Goal: Communication & Community: Answer question/provide support

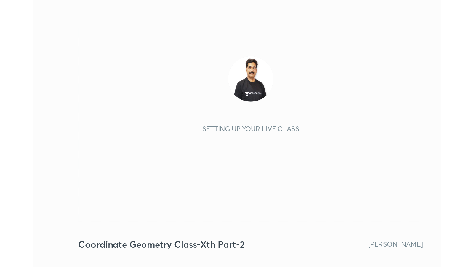
scroll to position [101, 189]
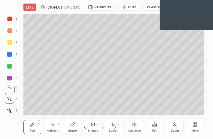
click at [195, 126] on icon at bounding box center [195, 125] width 1 height 1
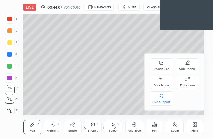
click at [187, 81] on icon at bounding box center [187, 79] width 5 height 5
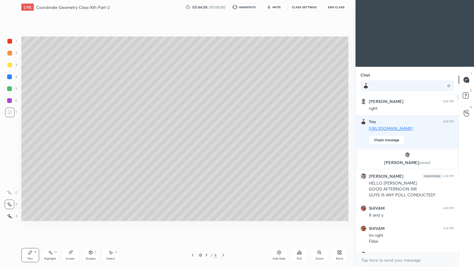
scroll to position [29389, 29286]
click at [212, 139] on div "More" at bounding box center [340, 255] width 18 height 14
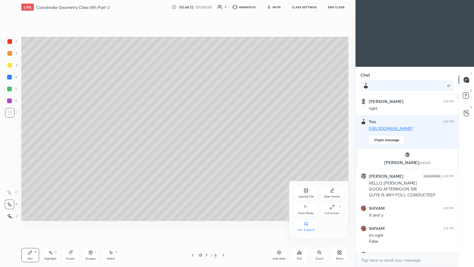
click at [212, 139] on icon at bounding box center [306, 206] width 5 height 7
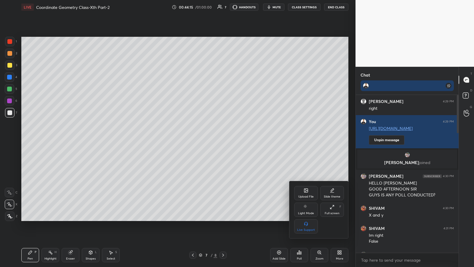
click at [212, 138] on div at bounding box center [237, 133] width 474 height 267
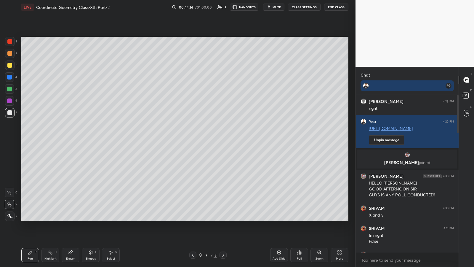
click at [212, 139] on button "Unpin message" at bounding box center [387, 139] width 36 height 9
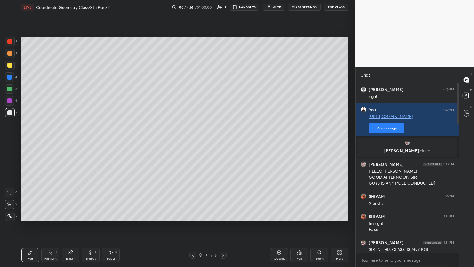
scroll to position [182, 101]
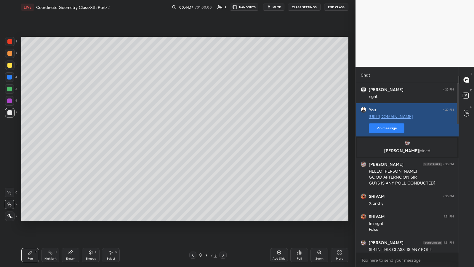
click at [212, 128] on button "Pin message" at bounding box center [387, 127] width 36 height 9
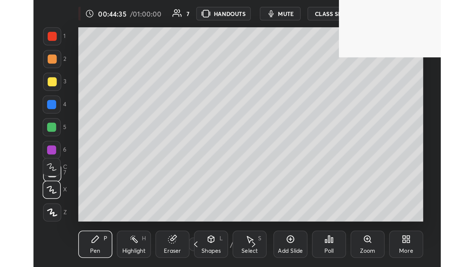
scroll to position [101, 189]
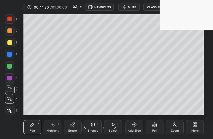
click at [196, 124] on icon at bounding box center [195, 123] width 1 height 1
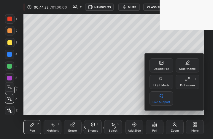
click at [186, 81] on icon at bounding box center [185, 80] width 1 height 1
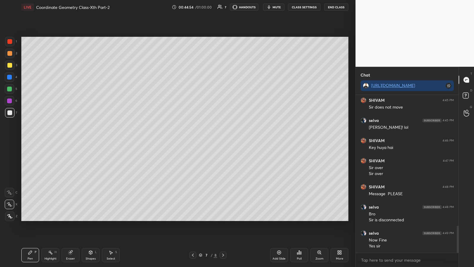
scroll to position [0, 0]
click at [212, 139] on div "Add Slide" at bounding box center [279, 255] width 18 height 14
click at [7, 53] on div at bounding box center [9, 53] width 5 height 5
click at [212, 139] on icon at bounding box center [299, 252] width 5 height 5
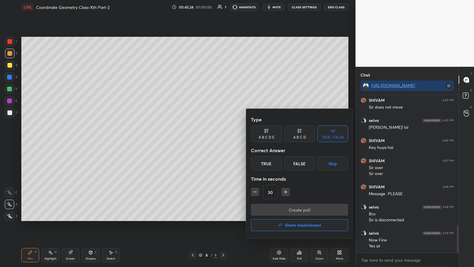
click at [212, 135] on div "A B C D" at bounding box center [299, 137] width 13 height 4
click at [212, 139] on div "B" at bounding box center [279, 163] width 17 height 14
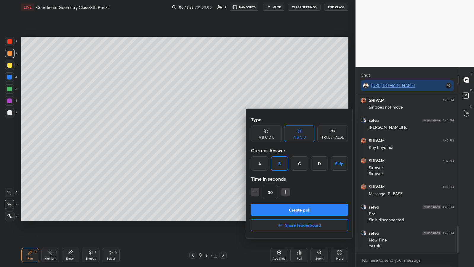
click at [212, 139] on button "Create poll" at bounding box center [299, 209] width 97 height 12
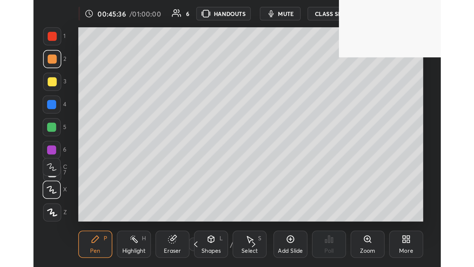
scroll to position [101, 189]
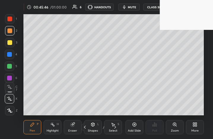
click at [192, 128] on div "More" at bounding box center [195, 127] width 18 height 14
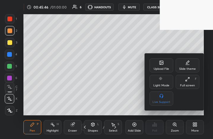
click at [187, 79] on icon at bounding box center [187, 78] width 1 height 1
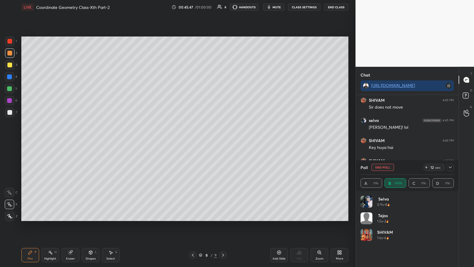
scroll to position [29389, 29286]
click at [212, 139] on icon at bounding box center [426, 167] width 5 height 5
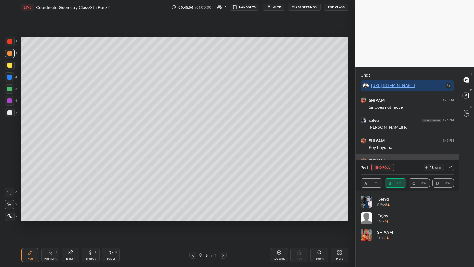
click at [212, 139] on icon at bounding box center [450, 167] width 5 height 5
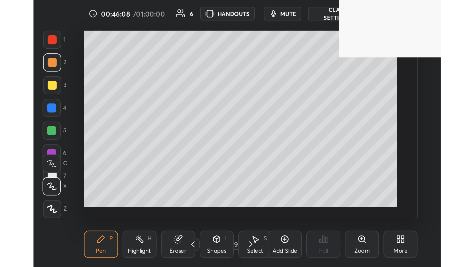
scroll to position [101, 189]
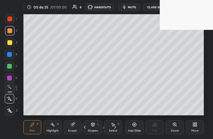
click at [197, 126] on div "More" at bounding box center [195, 127] width 18 height 14
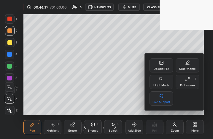
click at [187, 80] on icon at bounding box center [187, 79] width 5 height 5
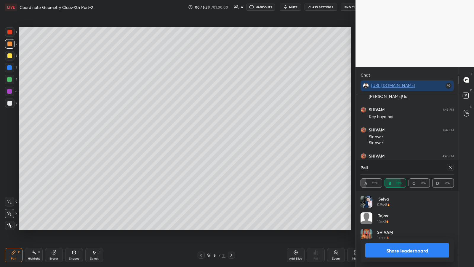
scroll to position [29389, 29286]
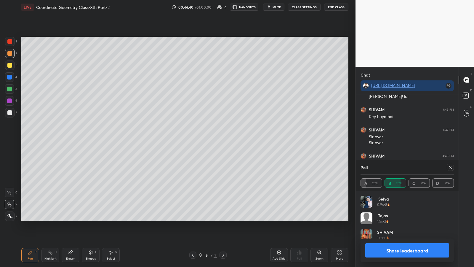
click at [212, 139] on button "Share leaderboard" at bounding box center [407, 250] width 84 height 14
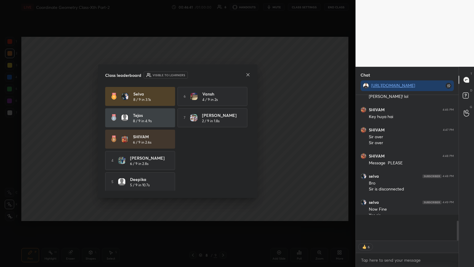
scroll to position [784, 0]
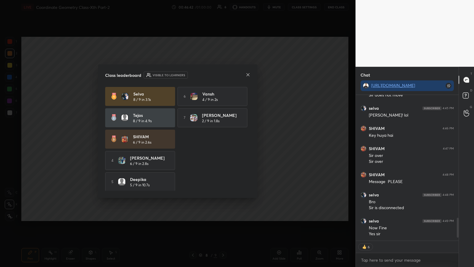
click at [212, 73] on icon at bounding box center [248, 74] width 5 height 5
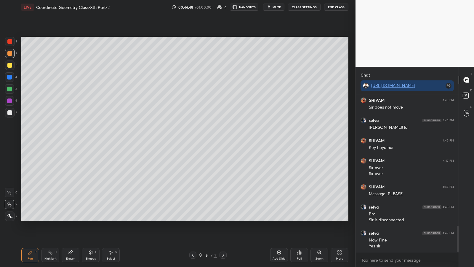
click at [212, 139] on icon at bounding box center [340, 250] width 1 height 1
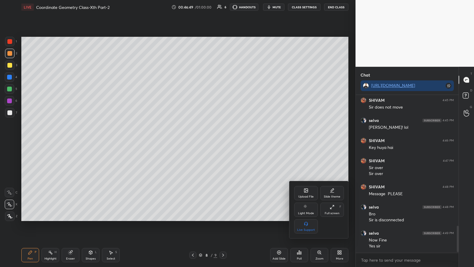
click at [212, 139] on icon at bounding box center [306, 190] width 5 height 5
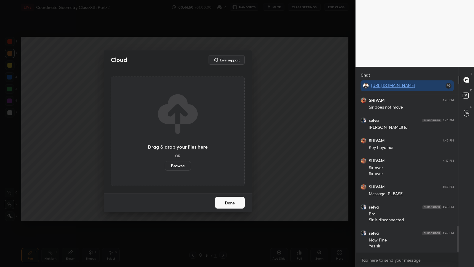
click at [178, 139] on label "Browse" at bounding box center [178, 165] width 26 height 9
click at [165, 139] on input "Browse" at bounding box center [165, 165] width 0 height 9
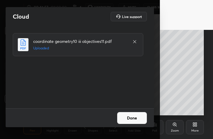
click at [126, 117] on button "Done" at bounding box center [132, 118] width 30 height 12
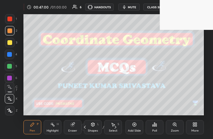
click at [197, 125] on icon at bounding box center [194, 124] width 5 height 5
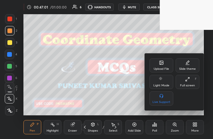
click at [189, 80] on icon at bounding box center [187, 79] width 5 height 5
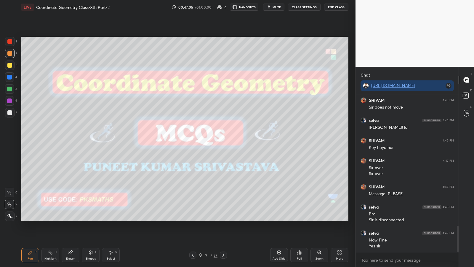
click at [212, 139] on icon at bounding box center [223, 254] width 5 height 5
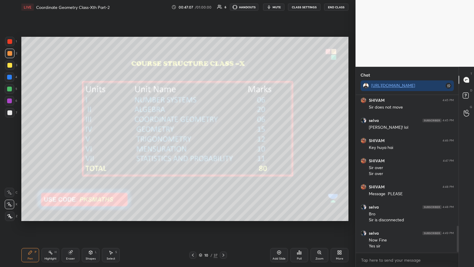
click at [10, 52] on div at bounding box center [9, 53] width 5 height 5
click at [9, 139] on icon at bounding box center [9, 216] width 5 height 4
click at [90, 139] on div "Shapes L" at bounding box center [91, 255] width 18 height 14
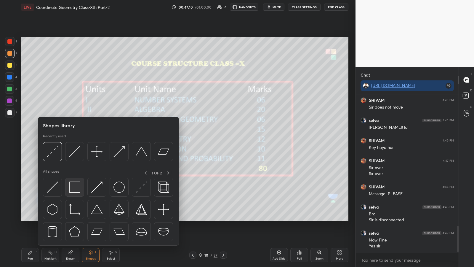
click at [73, 139] on img at bounding box center [74, 186] width 11 height 11
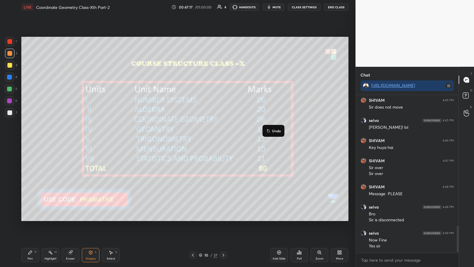
click at [212, 131] on p "Undo" at bounding box center [276, 130] width 9 height 5
click at [35, 139] on div "P" at bounding box center [36, 251] width 2 height 3
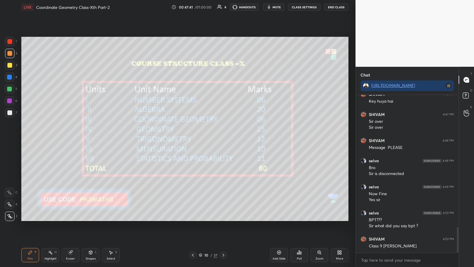
scroll to position [831, 0]
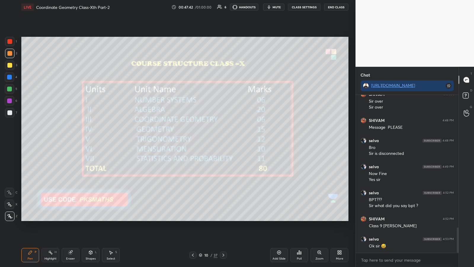
click at [9, 114] on div at bounding box center [9, 112] width 5 height 5
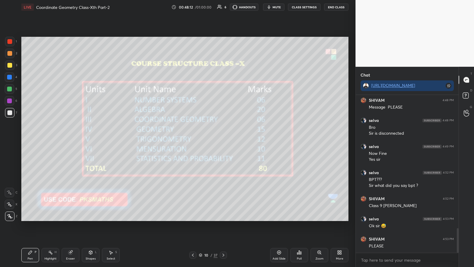
click at [212, 139] on icon at bounding box center [223, 254] width 5 height 5
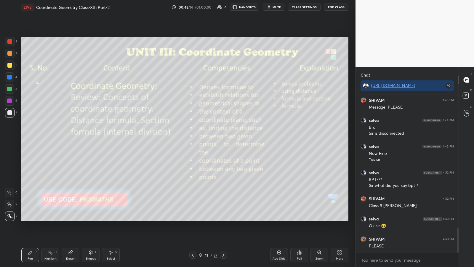
click at [212, 139] on icon at bounding box center [223, 254] width 5 height 5
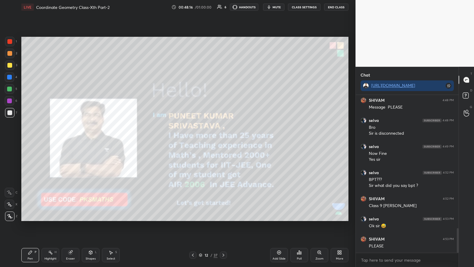
click at [90, 139] on div "Shapes L" at bounding box center [91, 255] width 18 height 14
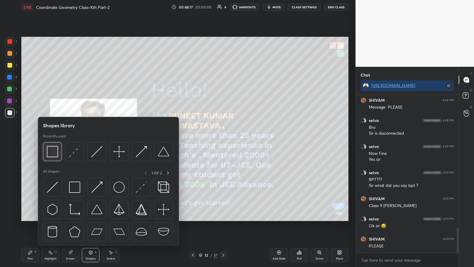
click at [48, 139] on img at bounding box center [52, 151] width 11 height 11
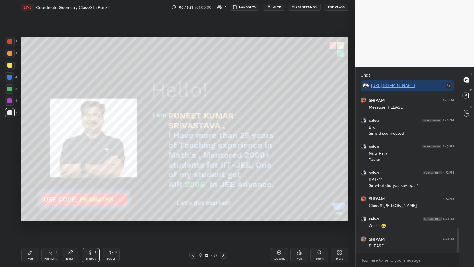
click at [9, 89] on div at bounding box center [9, 88] width 5 height 5
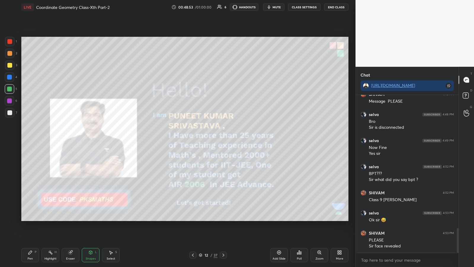
click at [212, 139] on icon at bounding box center [223, 254] width 5 height 5
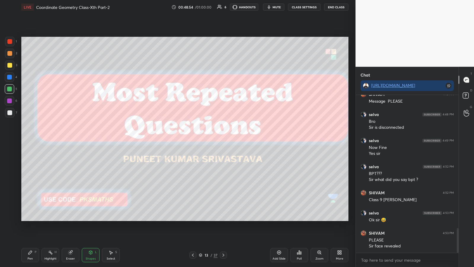
click at [212, 139] on icon at bounding box center [223, 254] width 5 height 5
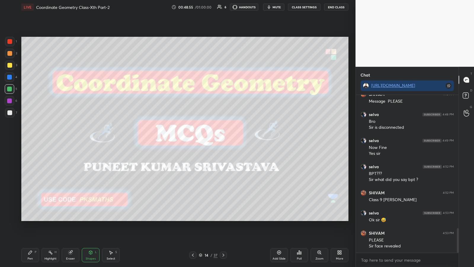
click at [212, 139] on icon at bounding box center [223, 254] width 2 height 3
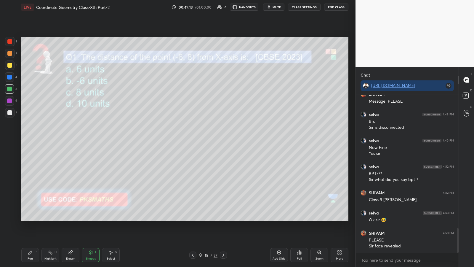
click at [28, 139] on icon at bounding box center [30, 252] width 5 height 5
click at [212, 5] on button "End Class" at bounding box center [336, 7] width 24 height 7
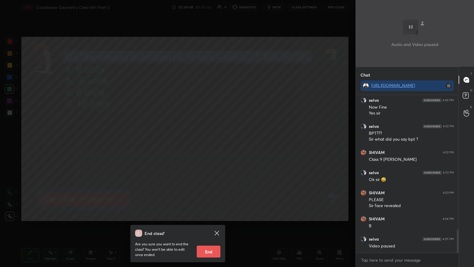
scroll to position [918, 0]
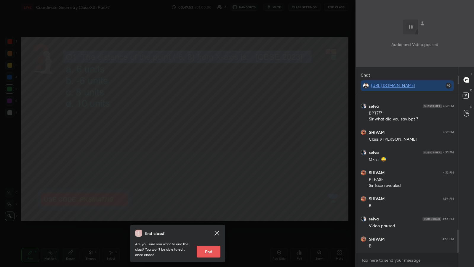
click at [212, 139] on icon at bounding box center [216, 232] width 7 height 7
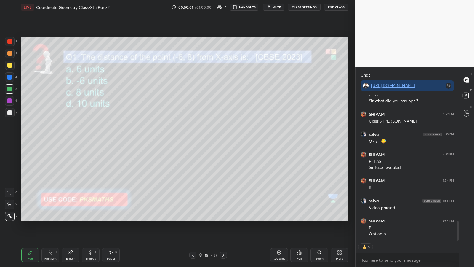
scroll to position [956, 0]
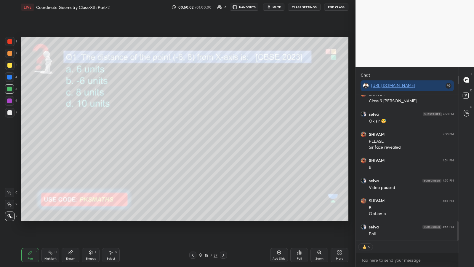
click at [212, 139] on div "Poll" at bounding box center [299, 255] width 18 height 14
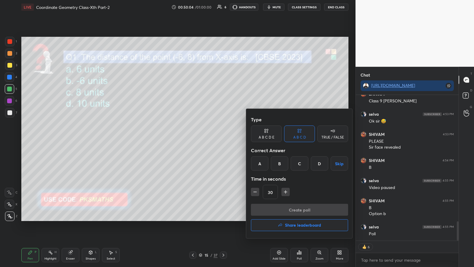
click at [212, 139] on div "C" at bounding box center [299, 163] width 17 height 14
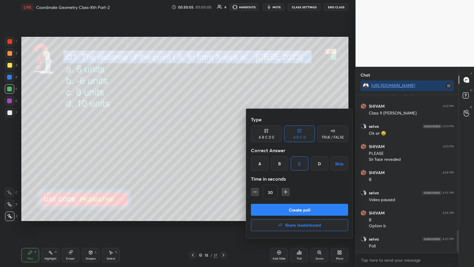
scroll to position [944, 0]
click at [212, 139] on button "Create poll" at bounding box center [299, 209] width 97 height 12
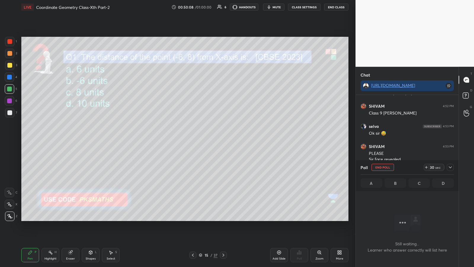
scroll to position [139, 101]
click at [212, 139] on icon at bounding box center [426, 167] width 5 height 5
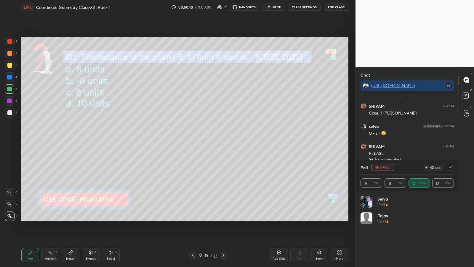
click at [212, 8] on button "End Class" at bounding box center [336, 7] width 24 height 7
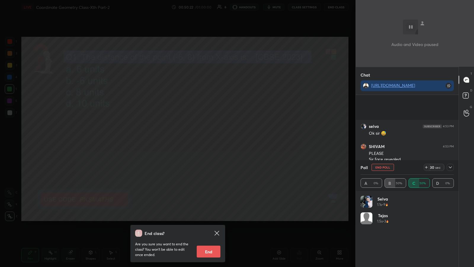
scroll to position [995, 0]
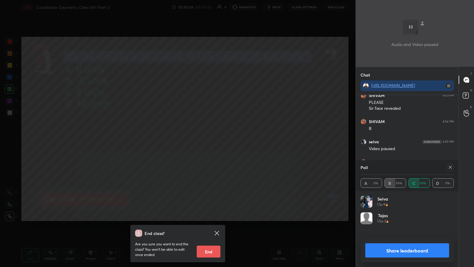
click at [212, 139] on icon at bounding box center [216, 232] width 7 height 7
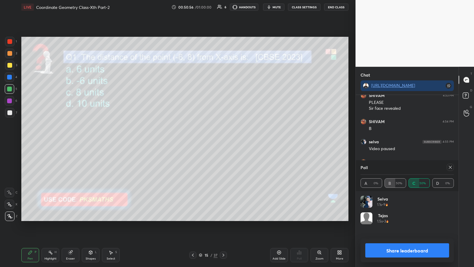
scroll to position [1015, 0]
click at [212, 139] on button "Share leaderboard" at bounding box center [407, 250] width 84 height 14
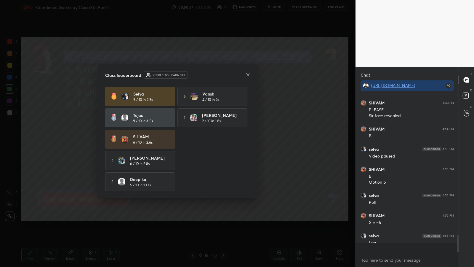
scroll to position [984, 0]
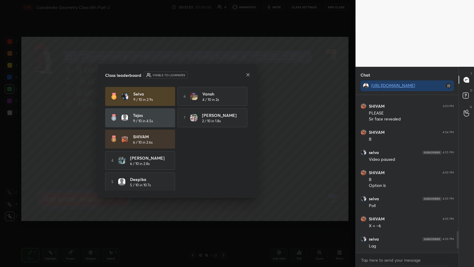
click at [212, 73] on icon at bounding box center [248, 74] width 5 height 5
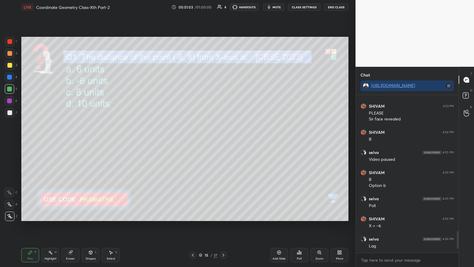
scroll to position [990, 0]
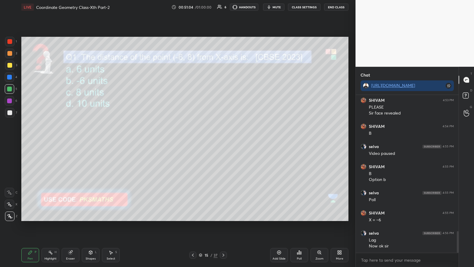
click at [72, 139] on div "Eraser" at bounding box center [70, 258] width 9 height 3
click at [9, 139] on icon at bounding box center [9, 203] width 5 height 5
click at [25, 139] on div "Pen P" at bounding box center [30, 255] width 18 height 14
click at [8, 53] on div at bounding box center [9, 53] width 5 height 5
click at [9, 114] on div at bounding box center [9, 112] width 5 height 5
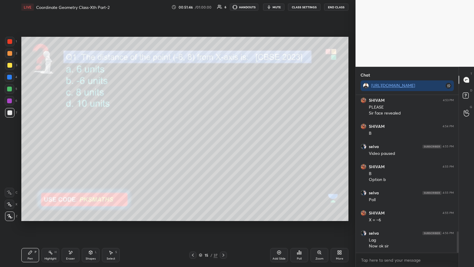
scroll to position [1010, 0]
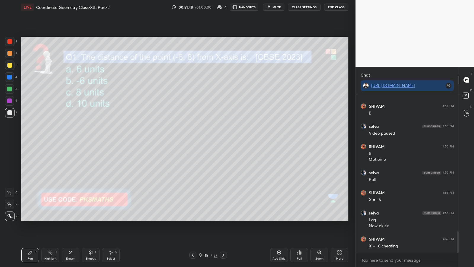
click at [11, 109] on div at bounding box center [9, 112] width 9 height 9
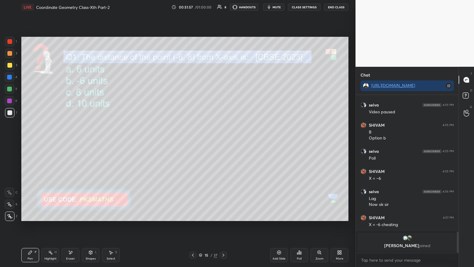
click at [8, 76] on div at bounding box center [9, 77] width 5 height 5
click at [73, 139] on icon at bounding box center [70, 252] width 5 height 5
click at [29, 139] on div "Pen" at bounding box center [30, 258] width 5 height 3
click at [9, 113] on div at bounding box center [9, 112] width 5 height 5
click at [11, 87] on div at bounding box center [9, 88] width 5 height 5
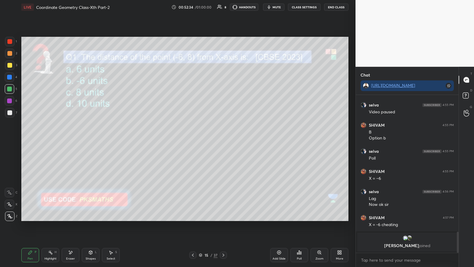
click at [212, 139] on div "Poll" at bounding box center [299, 255] width 18 height 14
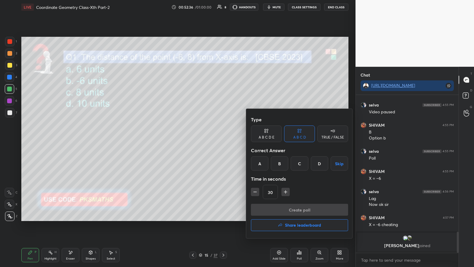
click at [212, 136] on div "TRUE / FALSE" at bounding box center [332, 137] width 23 height 4
click at [212, 139] on div "False" at bounding box center [299, 163] width 31 height 14
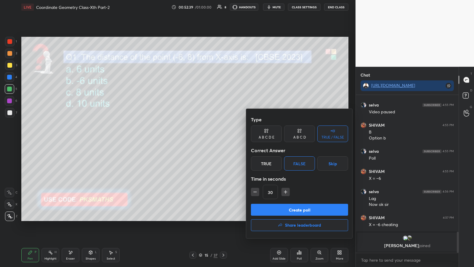
click at [212, 139] on button "Create poll" at bounding box center [299, 209] width 97 height 12
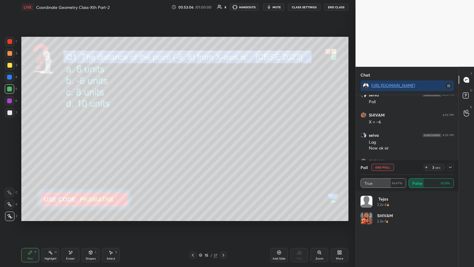
scroll to position [798, 0]
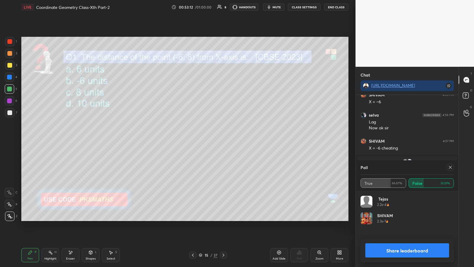
click at [212, 139] on button "Share leaderboard" at bounding box center [407, 250] width 84 height 14
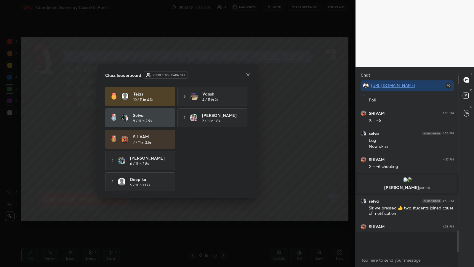
scroll to position [767, 0]
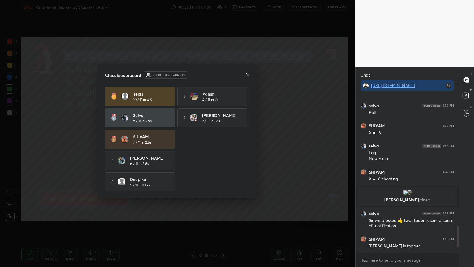
click at [212, 74] on icon at bounding box center [248, 74] width 5 height 5
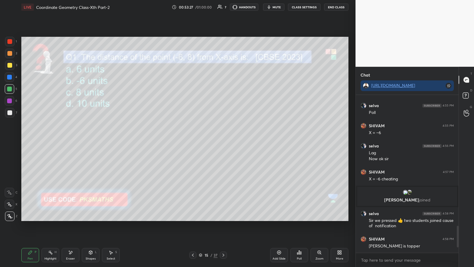
click at [72, 139] on icon at bounding box center [70, 252] width 5 height 5
click at [28, 139] on icon at bounding box center [30, 252] width 4 height 4
click at [9, 113] on div at bounding box center [9, 112] width 5 height 5
click at [9, 88] on div at bounding box center [9, 88] width 5 height 5
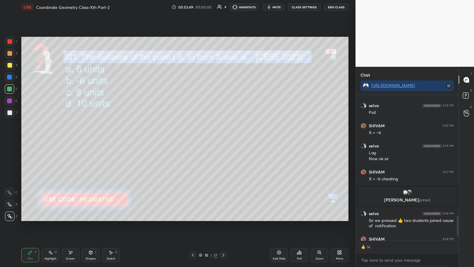
type textarea "x"
click at [212, 139] on div "Poll" at bounding box center [299, 255] width 18 height 14
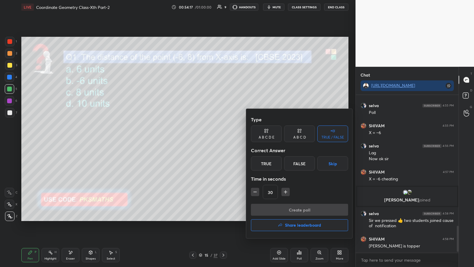
click at [212, 139] on div "False" at bounding box center [299, 163] width 31 height 14
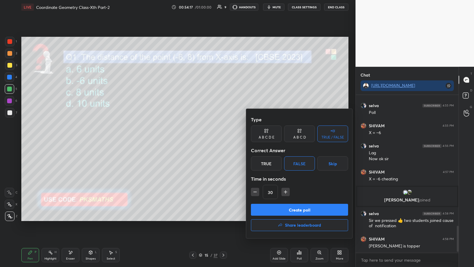
click at [212, 139] on div "True" at bounding box center [266, 163] width 31 height 14
click at [212, 139] on icon "button" at bounding box center [255, 192] width 6 height 6
type input "15"
click at [212, 139] on button "Create poll" at bounding box center [299, 209] width 97 height 12
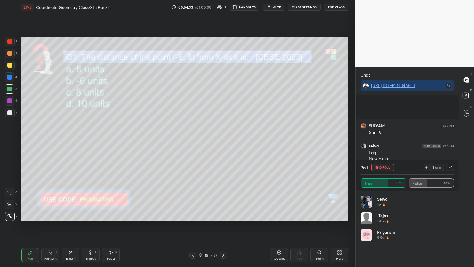
scroll to position [818, 0]
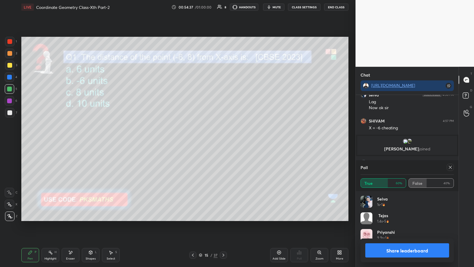
click at [212, 139] on button "Share leaderboard" at bounding box center [407, 250] width 84 height 14
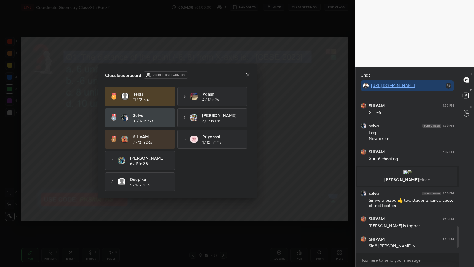
scroll to position [787, 0]
click at [212, 74] on icon at bounding box center [248, 74] width 5 height 5
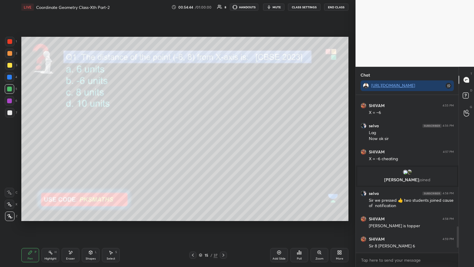
click at [92, 139] on icon at bounding box center [90, 252] width 5 height 5
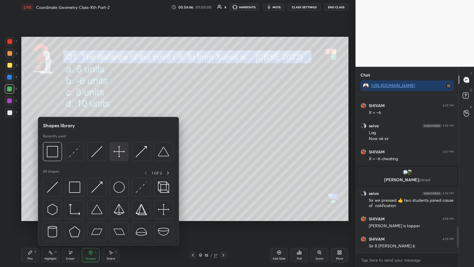
click at [118, 139] on img at bounding box center [118, 151] width 11 height 11
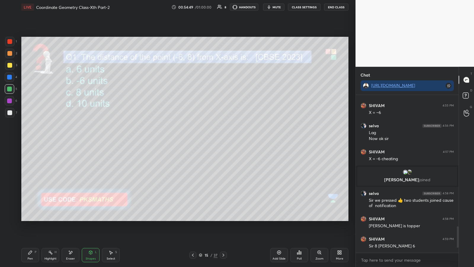
click at [9, 114] on div at bounding box center [9, 112] width 5 height 5
click at [32, 139] on div "Pen P" at bounding box center [30, 255] width 18 height 14
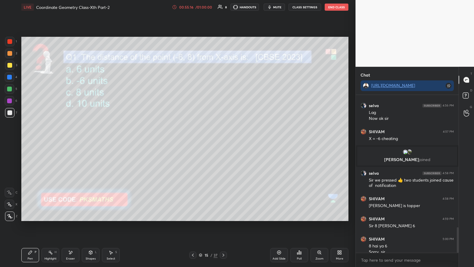
scroll to position [813, 0]
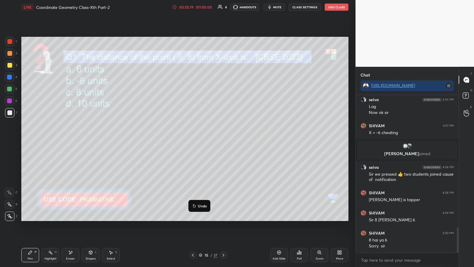
click at [202, 139] on p "Undo" at bounding box center [202, 205] width 9 height 5
click at [212, 139] on icon at bounding box center [223, 254] width 5 height 5
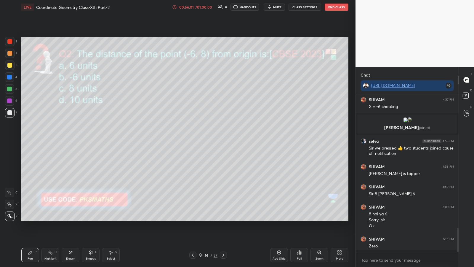
scroll to position [839, 0]
click at [212, 139] on icon at bounding box center [299, 252] width 1 height 4
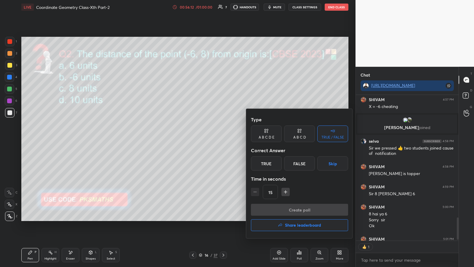
scroll to position [144, 101]
click at [212, 136] on div "A B C D" at bounding box center [299, 137] width 13 height 4
click at [212, 139] on div "D" at bounding box center [319, 163] width 17 height 14
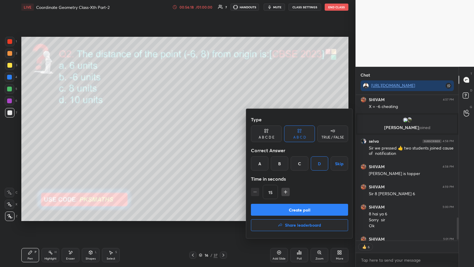
click at [212, 139] on button "Create poll" at bounding box center [299, 209] width 97 height 12
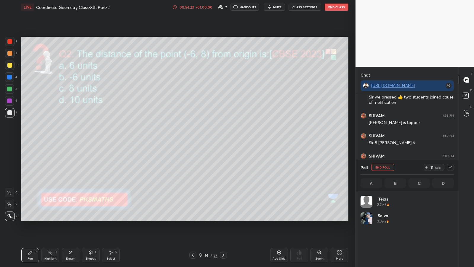
scroll to position [69, 92]
click at [9, 53] on div at bounding box center [9, 53] width 5 height 5
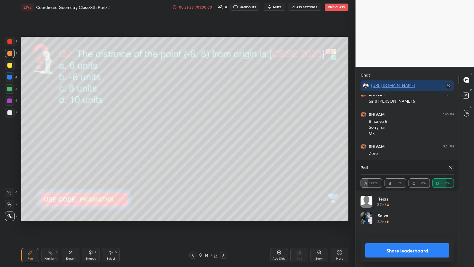
scroll to position [881, 0]
click at [9, 112] on div at bounding box center [9, 112] width 5 height 5
click at [212, 139] on button "Share leaderboard" at bounding box center [407, 250] width 84 height 14
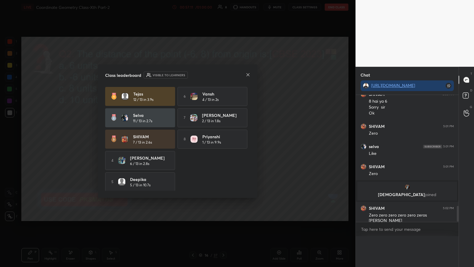
scroll to position [843, 0]
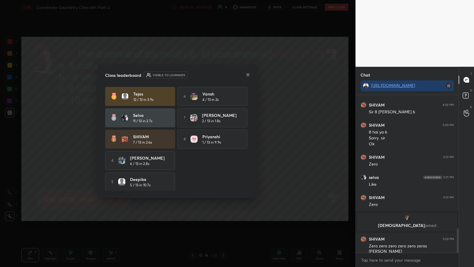
click at [212, 74] on div "Class leaderboard Visible to learners Tejas 12 / 13 in 3.9s 6 Vansh 4 / 13 in 2…" at bounding box center [177, 130] width 159 height 133
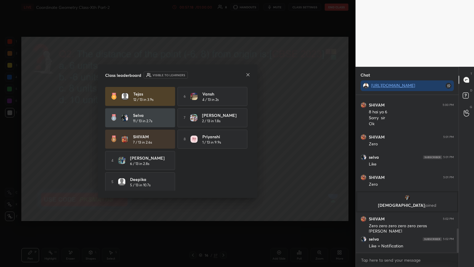
click at [212, 73] on icon at bounding box center [248, 74] width 5 height 5
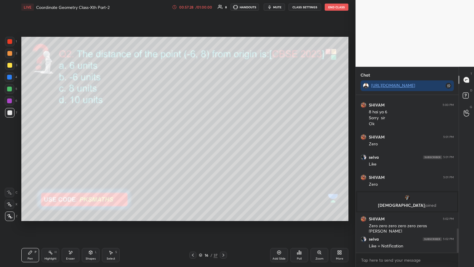
click at [212, 139] on div at bounding box center [223, 254] width 7 height 7
click at [212, 139] on div "Poll" at bounding box center [299, 255] width 18 height 14
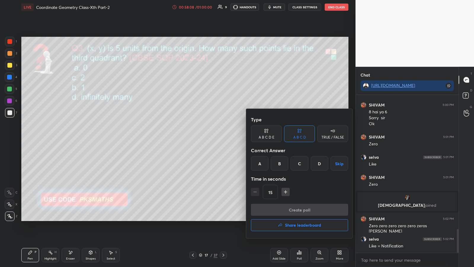
scroll to position [890, 0]
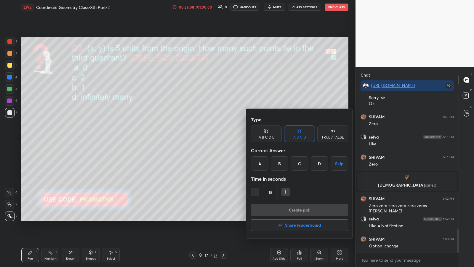
click at [212, 139] on div "D" at bounding box center [319, 163] width 17 height 14
click at [212, 139] on button "Create poll" at bounding box center [299, 209] width 97 height 12
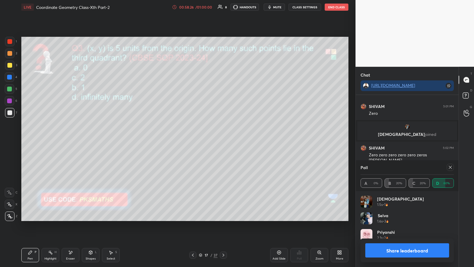
scroll to position [960, 0]
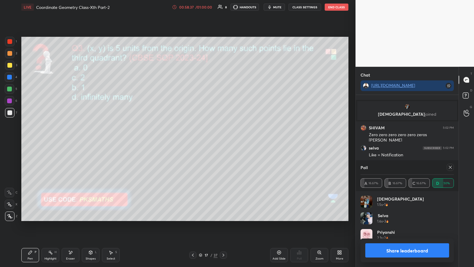
click at [212, 139] on button "Share leaderboard" at bounding box center [407, 250] width 84 height 14
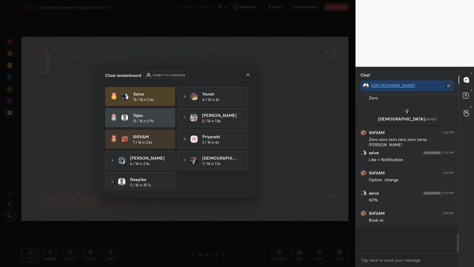
scroll to position [930, 0]
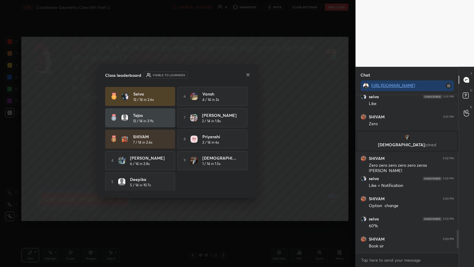
click at [212, 73] on icon at bounding box center [248, 74] width 5 height 5
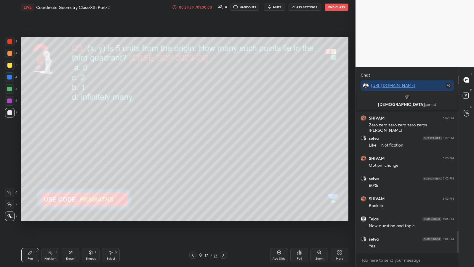
scroll to position [990, 0]
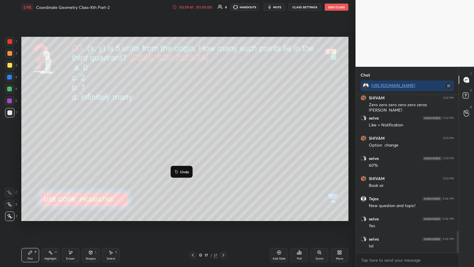
click at [183, 139] on p "Undo" at bounding box center [184, 171] width 9 height 5
click at [10, 78] on div at bounding box center [9, 77] width 5 height 5
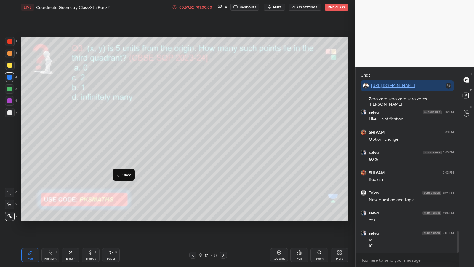
click at [72, 139] on icon at bounding box center [70, 252] width 5 height 5
click at [33, 139] on div "Pen P" at bounding box center [30, 255] width 18 height 14
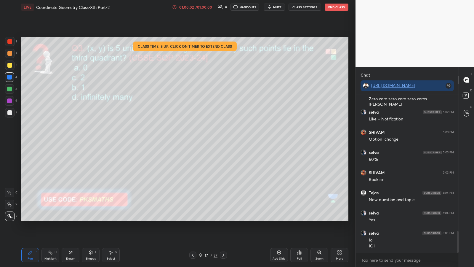
click at [9, 111] on div at bounding box center [9, 112] width 5 height 5
click at [212, 139] on div at bounding box center [223, 254] width 7 height 7
click at [212, 139] on div "37" at bounding box center [216, 254] width 4 height 5
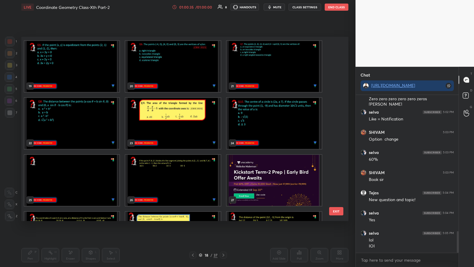
scroll to position [342, 0]
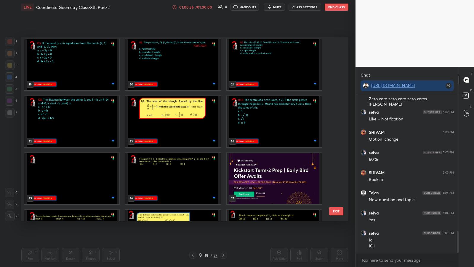
click at [212, 139] on img "grid" at bounding box center [274, 178] width 95 height 51
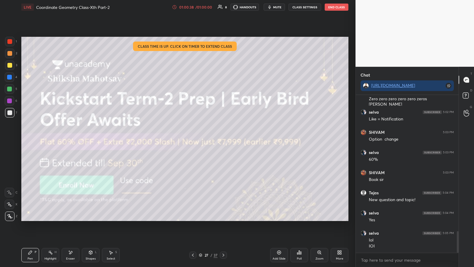
click at [9, 41] on div at bounding box center [9, 41] width 5 height 5
click at [7, 112] on div at bounding box center [9, 112] width 5 height 5
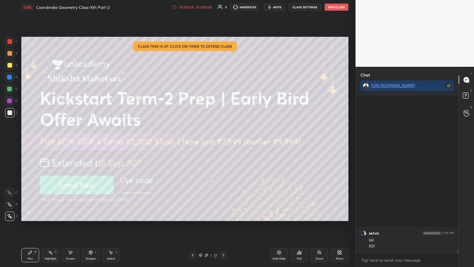
scroll to position [8096, 0]
click at [93, 139] on div "Shapes L" at bounding box center [91, 255] width 18 height 14
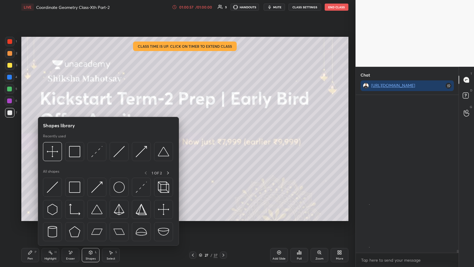
scroll to position [8116, 0]
click at [75, 139] on img at bounding box center [74, 151] width 11 height 11
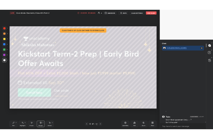
scroll to position [8122, 0]
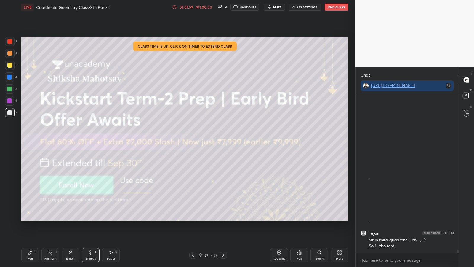
click at [212, 139] on icon at bounding box center [299, 252] width 5 height 5
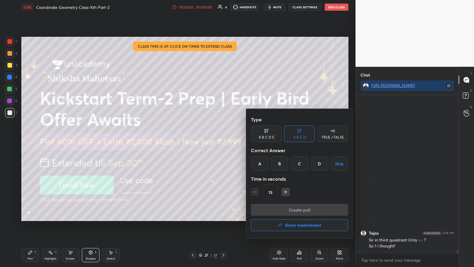
click at [212, 139] on div at bounding box center [237, 133] width 474 height 267
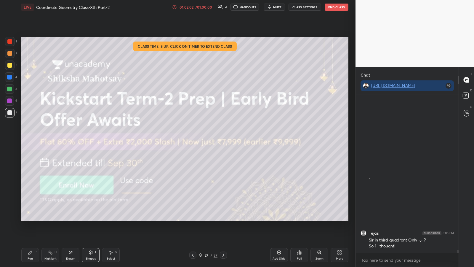
click at [212, 139] on div "Poll" at bounding box center [299, 255] width 18 height 14
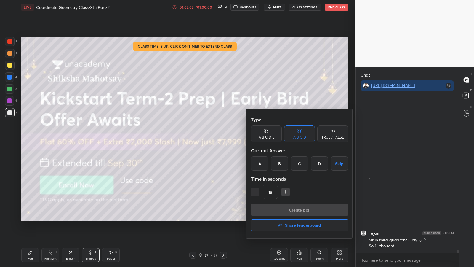
click at [212, 139] on div at bounding box center [237, 133] width 474 height 267
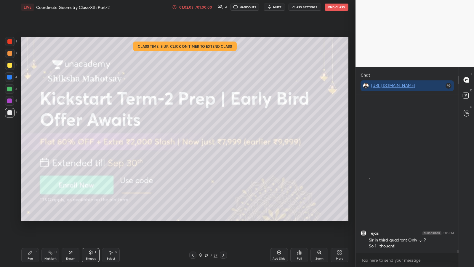
click at [212, 139] on icon at bounding box center [338, 252] width 1 height 1
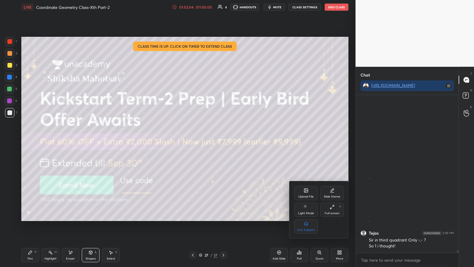
click at [212, 139] on div "Upload File" at bounding box center [306, 193] width 24 height 14
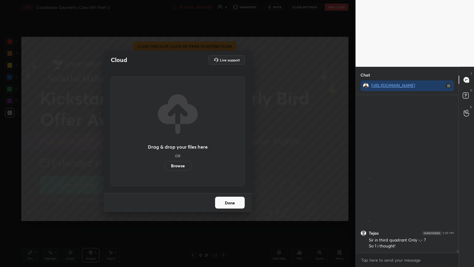
click at [177, 139] on label "Browse" at bounding box center [178, 165] width 26 height 9
click at [165, 139] on input "Browse" at bounding box center [165, 165] width 0 height 9
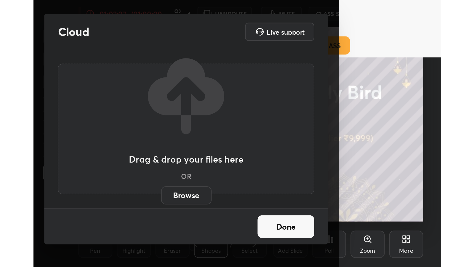
scroll to position [101, 189]
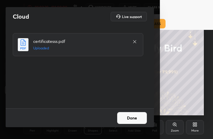
click at [132, 117] on button "Done" at bounding box center [132, 118] width 30 height 12
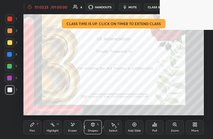
click at [195, 125] on icon at bounding box center [194, 124] width 5 height 5
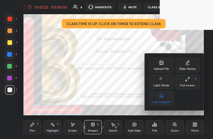
click at [185, 80] on icon at bounding box center [185, 80] width 1 height 1
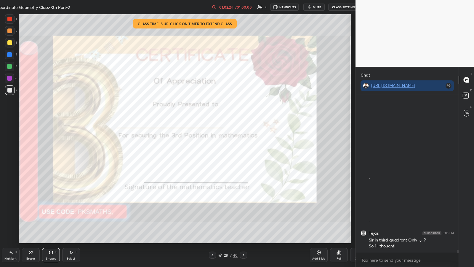
scroll to position [29389, 29177]
type textarea "x"
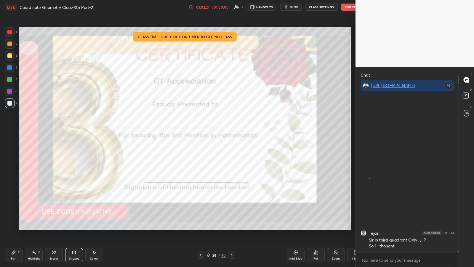
scroll to position [29389, 29286]
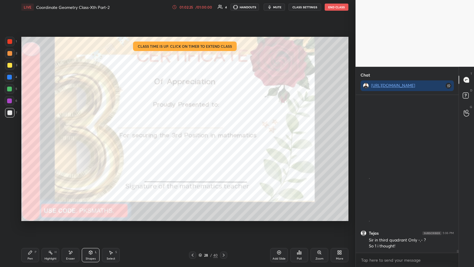
click at [9, 88] on div at bounding box center [9, 88] width 5 height 5
click at [29, 139] on icon at bounding box center [30, 252] width 5 height 5
click at [212, 139] on div "Poll" at bounding box center [299, 255] width 18 height 14
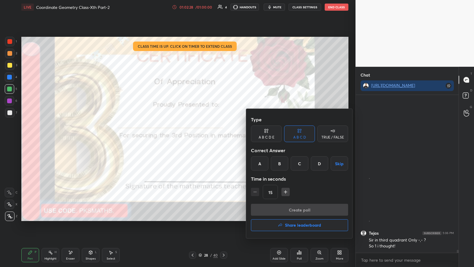
click at [212, 139] on div "A" at bounding box center [259, 163] width 17 height 14
click at [212, 139] on icon "button" at bounding box center [286, 192] width 6 height 6
type input "30"
click at [212, 139] on button "Create poll" at bounding box center [299, 209] width 97 height 12
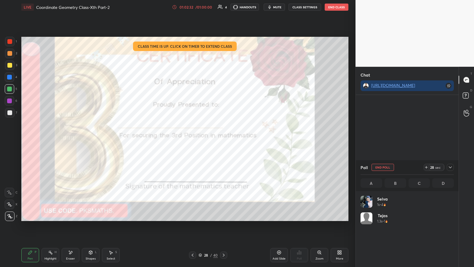
scroll to position [69, 92]
click at [6, 90] on div at bounding box center [9, 88] width 9 height 9
click at [212, 139] on icon at bounding box center [223, 254] width 5 height 5
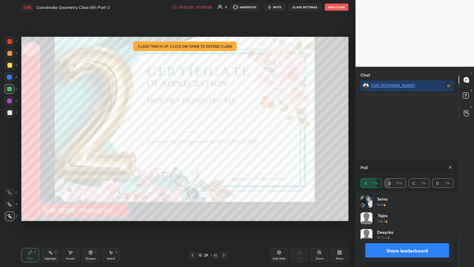
scroll to position [8173, 0]
click at [212, 139] on icon at bounding box center [223, 254] width 5 height 5
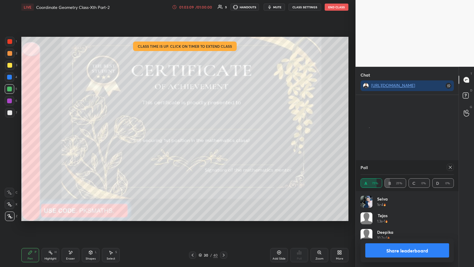
click at [190, 139] on icon at bounding box center [192, 254] width 5 height 5
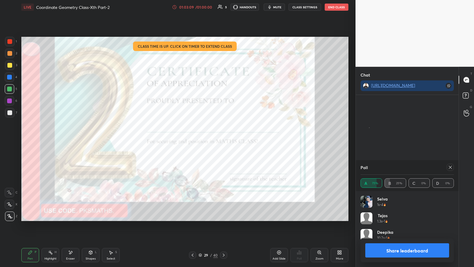
click at [192, 139] on icon at bounding box center [192, 254] width 5 height 5
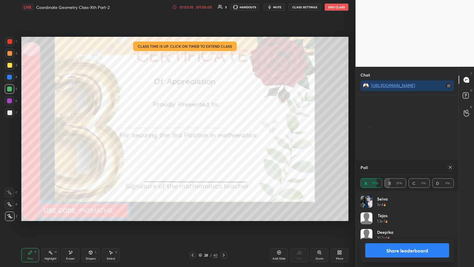
click at [212, 139] on button "Share leaderboard" at bounding box center [407, 250] width 84 height 14
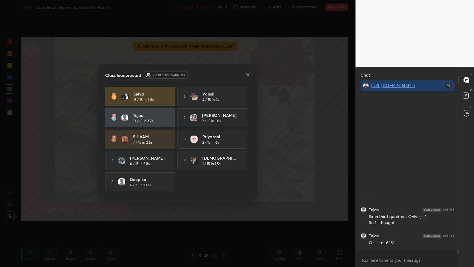
scroll to position [2, 2]
click at [212, 75] on icon at bounding box center [248, 74] width 5 height 5
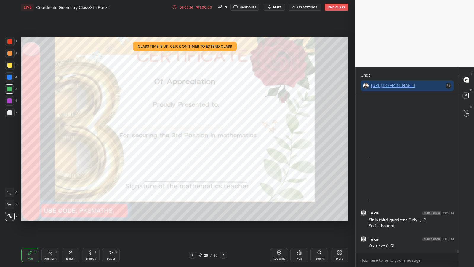
click at [8, 41] on div at bounding box center [9, 41] width 5 height 5
click at [212, 139] on div "Poll" at bounding box center [299, 258] width 5 height 3
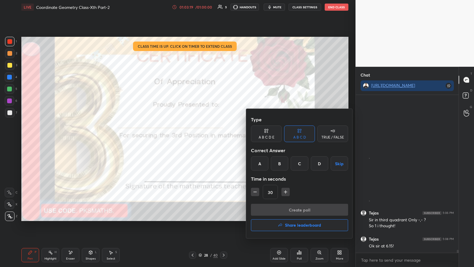
click at [212, 139] on h4 "Share leaderboard" at bounding box center [303, 225] width 36 height 4
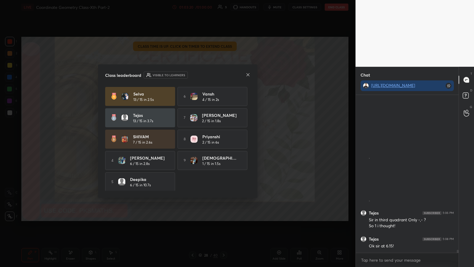
scroll to position [8163, 0]
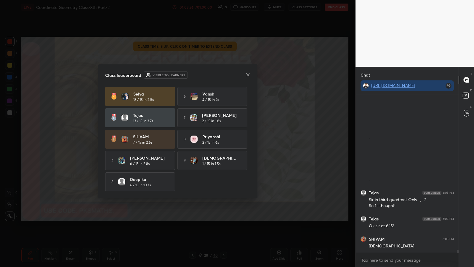
click at [212, 74] on icon at bounding box center [248, 74] width 5 height 5
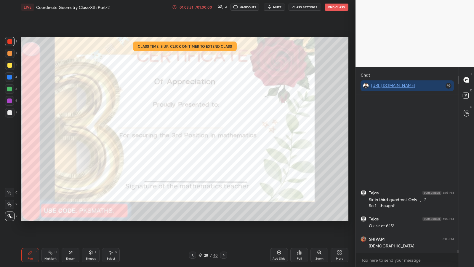
click at [212, 139] on div at bounding box center [223, 254] width 7 height 7
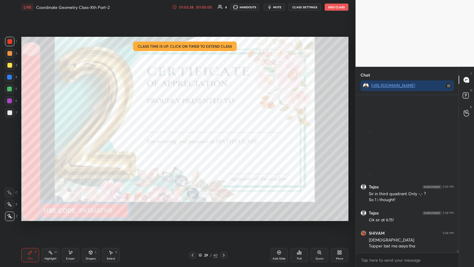
scroll to position [8189, 0]
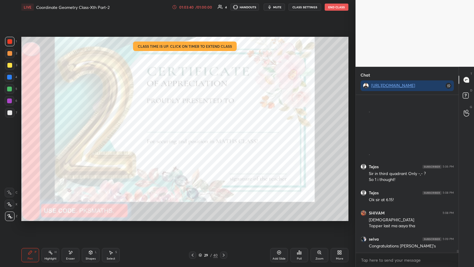
click at [212, 139] on icon at bounding box center [223, 254] width 5 height 5
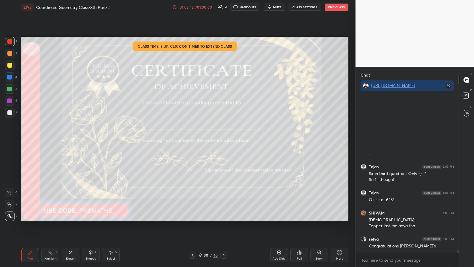
click at [212, 139] on div "Poll" at bounding box center [299, 255] width 18 height 14
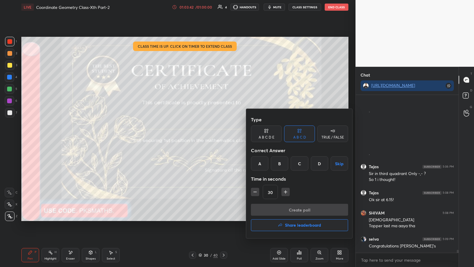
click at [212, 139] on h4 "Share leaderboard" at bounding box center [303, 225] width 36 height 4
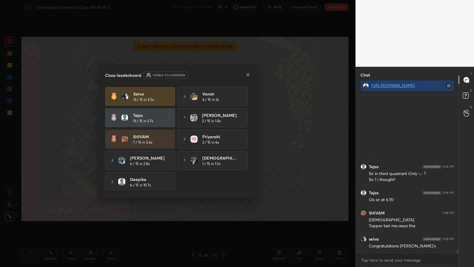
click at [212, 74] on icon at bounding box center [248, 74] width 5 height 5
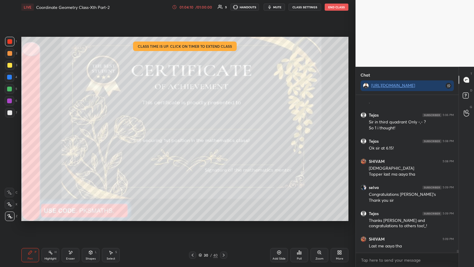
scroll to position [8246, 0]
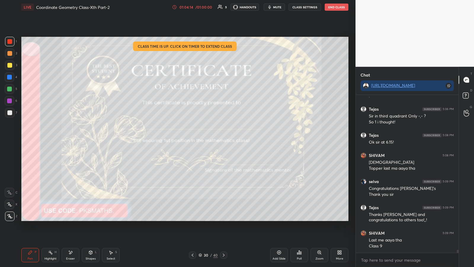
click at [212, 6] on button "End Class" at bounding box center [337, 7] width 24 height 7
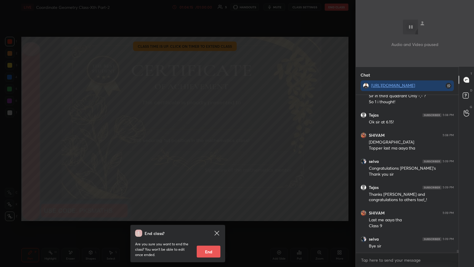
scroll to position [8286, 0]
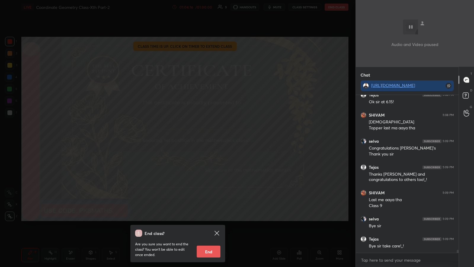
click at [211, 139] on button "End" at bounding box center [209, 251] width 24 height 12
type textarea "x"
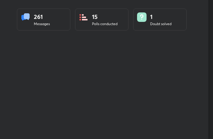
scroll to position [29516, 29410]
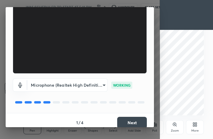
scroll to position [55, 0]
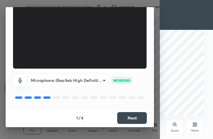
click at [128, 118] on button "Next" at bounding box center [132, 118] width 30 height 12
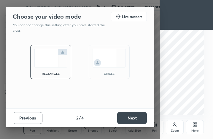
scroll to position [0, 0]
click at [128, 118] on button "Next" at bounding box center [132, 118] width 30 height 12
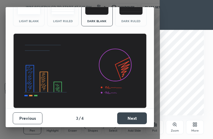
scroll to position [39, 0]
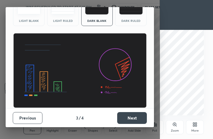
click at [131, 118] on button "Next" at bounding box center [132, 118] width 30 height 12
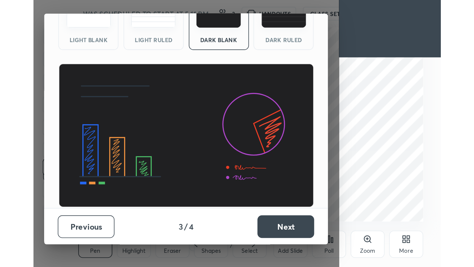
scroll to position [0, 0]
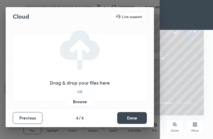
click at [76, 102] on label "Browse" at bounding box center [80, 101] width 26 height 9
click at [67, 102] on input "Browse" at bounding box center [67, 101] width 0 height 9
click at [83, 103] on label "Browse" at bounding box center [80, 101] width 26 height 9
click at [67, 103] on input "Browse" at bounding box center [67, 101] width 0 height 9
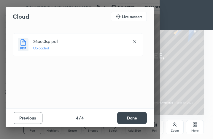
click at [138, 118] on button "Done" at bounding box center [132, 118] width 30 height 12
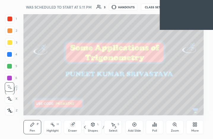
click at [195, 124] on icon at bounding box center [195, 123] width 1 height 1
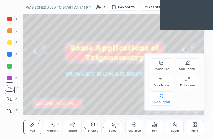
click at [186, 81] on icon at bounding box center [185, 80] width 1 height 1
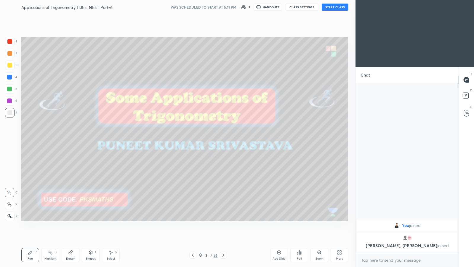
scroll to position [29389, 29286]
click at [212, 5] on button "START CLASS" at bounding box center [335, 7] width 27 height 7
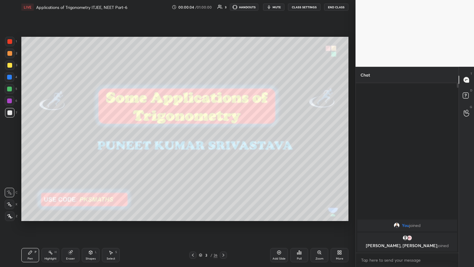
click at [212, 139] on icon at bounding box center [338, 250] width 1 height 1
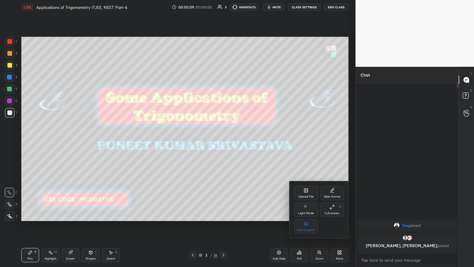
drag, startPoint x: 408, startPoint y: 260, endPoint x: 407, endPoint y: 256, distance: 4.0
click at [212, 139] on div at bounding box center [237, 133] width 474 height 267
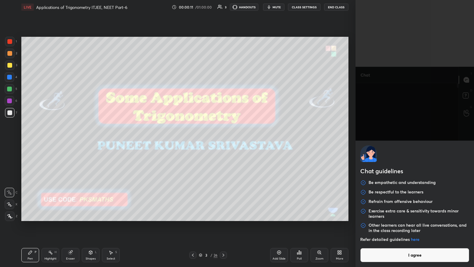
drag, startPoint x: 412, startPoint y: 261, endPoint x: 411, endPoint y: 257, distance: 4.4
click at [212, 139] on button "I agree" at bounding box center [414, 255] width 109 height 14
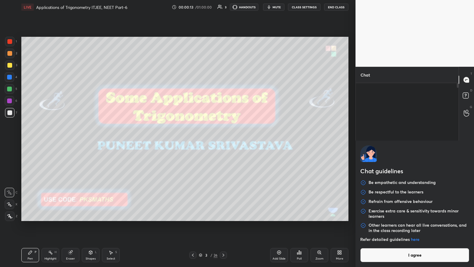
type textarea "x"
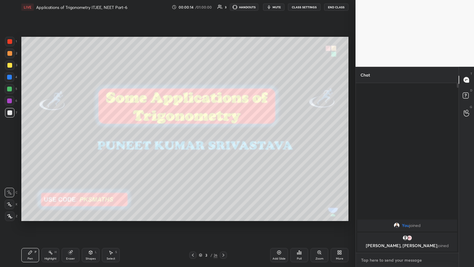
drag, startPoint x: 400, startPoint y: 262, endPoint x: 398, endPoint y: 256, distance: 5.5
paste textarea "[URL][DOMAIN_NAME]"
type textarea "[URL][DOMAIN_NAME]"
type textarea "x"
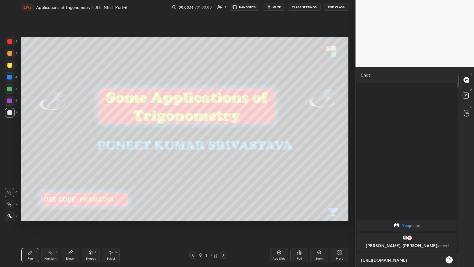
type textarea "[URL][DOMAIN_NAME]"
click at [212, 139] on icon at bounding box center [449, 259] width 5 height 5
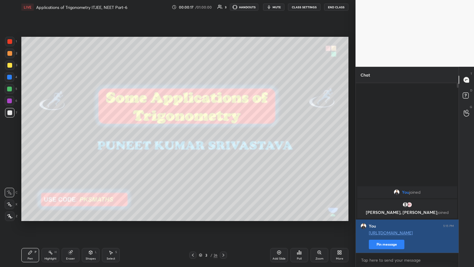
click at [212, 139] on button "Pin message" at bounding box center [387, 243] width 36 height 9
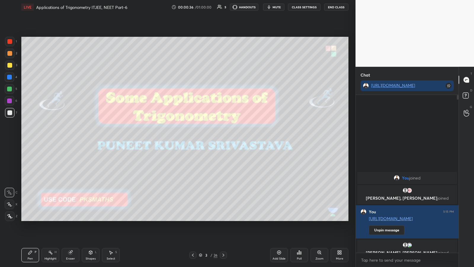
click at [10, 139] on icon at bounding box center [9, 204] width 5 height 4
click at [10, 139] on icon at bounding box center [9, 216] width 5 height 4
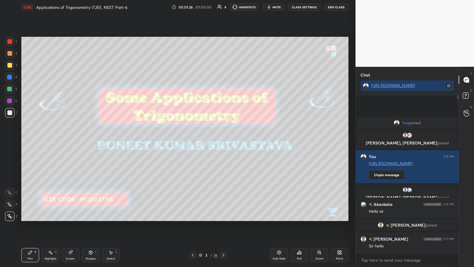
click at [212, 139] on div "Poll" at bounding box center [299, 255] width 18 height 14
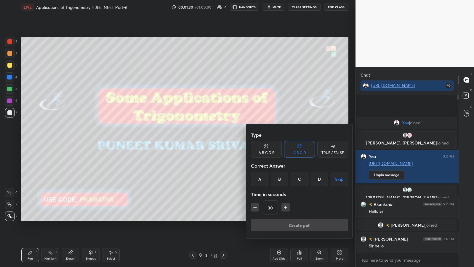
click at [212, 139] on div "A" at bounding box center [259, 178] width 17 height 14
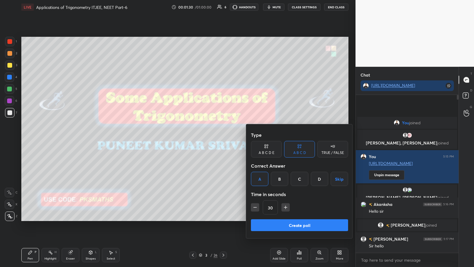
click at [212, 139] on button "Create poll" at bounding box center [299, 225] width 97 height 12
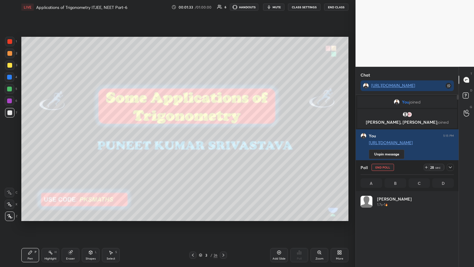
scroll to position [69, 92]
click at [212, 139] on icon at bounding box center [450, 167] width 5 height 5
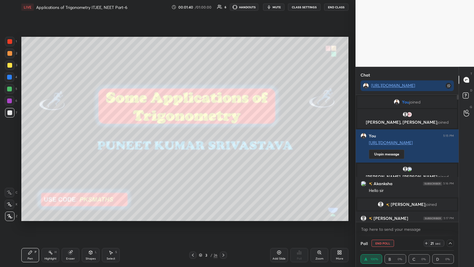
scroll to position [10, 0]
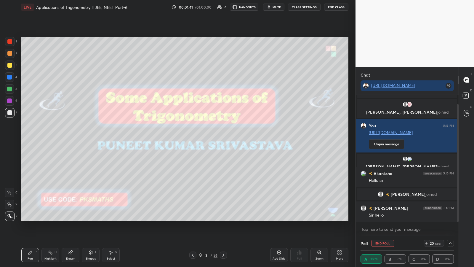
click at [212, 139] on icon at bounding box center [450, 242] width 5 height 5
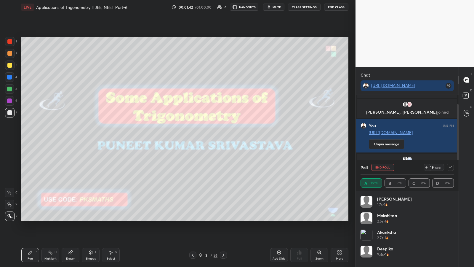
scroll to position [69, 92]
click at [212, 139] on icon at bounding box center [450, 167] width 5 height 5
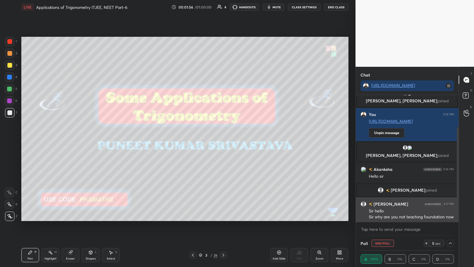
scroll to position [43, 0]
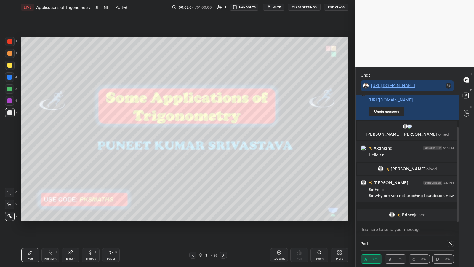
click at [212, 139] on icon at bounding box center [450, 242] width 5 height 5
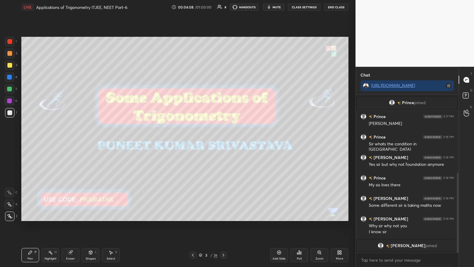
scroll to position [175, 0]
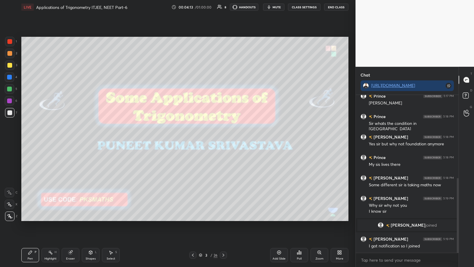
click at [212, 139] on icon at bounding box center [299, 252] width 1 height 4
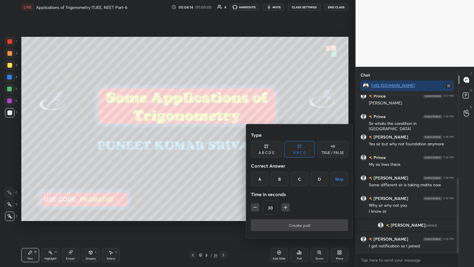
click at [212, 139] on div "A" at bounding box center [259, 178] width 17 height 14
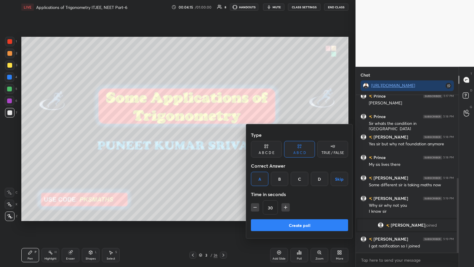
click at [212, 139] on button "Create poll" at bounding box center [299, 225] width 97 height 12
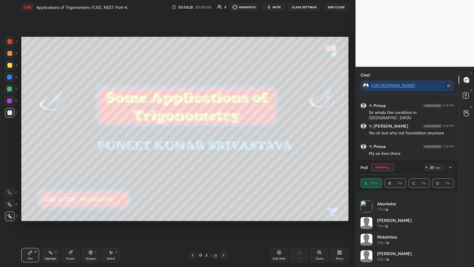
scroll to position [0, 0]
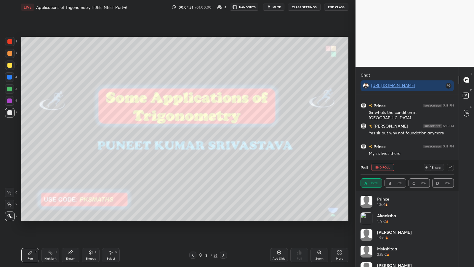
click at [212, 139] on icon at bounding box center [450, 167] width 5 height 5
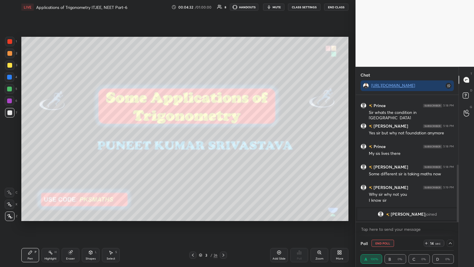
scroll to position [211, 0]
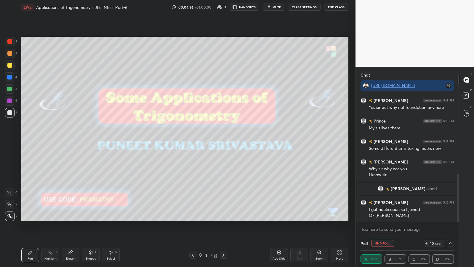
click at [212, 139] on icon at bounding box center [450, 242] width 5 height 5
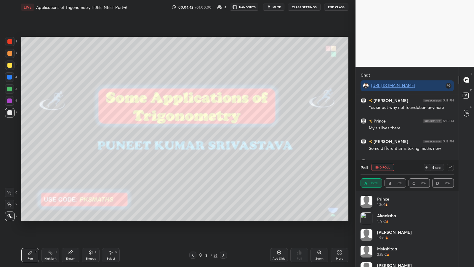
scroll to position [232, 0]
click at [212, 139] on icon at bounding box center [450, 167] width 5 height 5
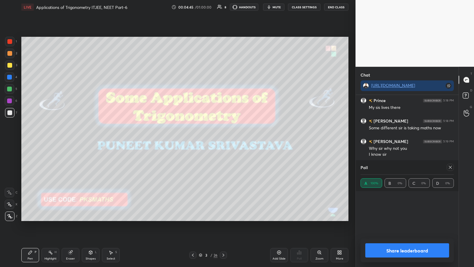
scroll to position [0, 0]
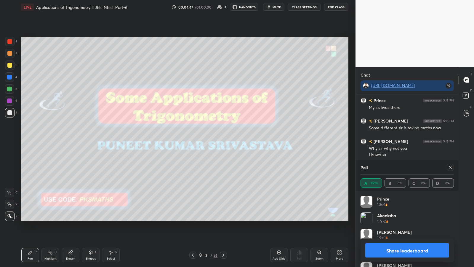
click at [212, 139] on button "Share leaderboard" at bounding box center [407, 250] width 84 height 14
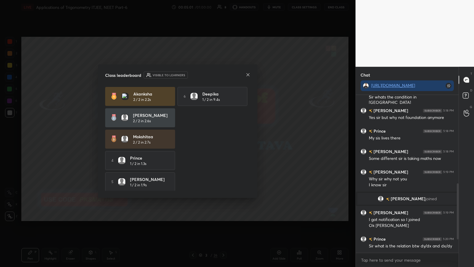
click at [212, 73] on icon at bounding box center [248, 74] width 5 height 5
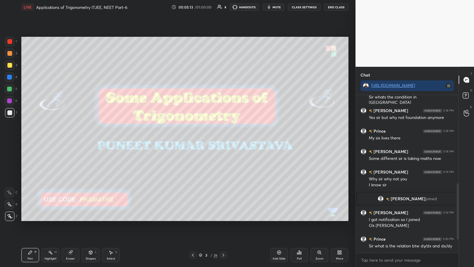
click at [212, 139] on div "3 / 26" at bounding box center [208, 254] width 38 height 7
click at [212, 139] on icon at bounding box center [223, 254] width 5 height 5
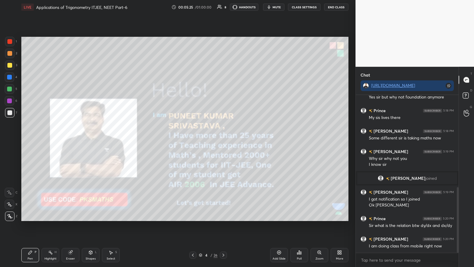
click at [8, 90] on div at bounding box center [9, 88] width 5 height 5
click at [90, 139] on div "Shapes L" at bounding box center [91, 255] width 18 height 14
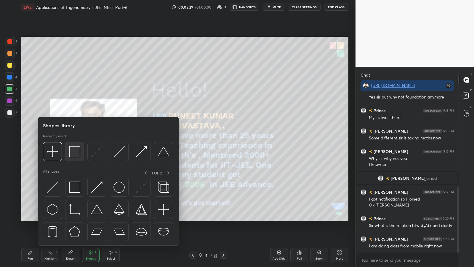
click at [72, 139] on img at bounding box center [74, 151] width 11 height 11
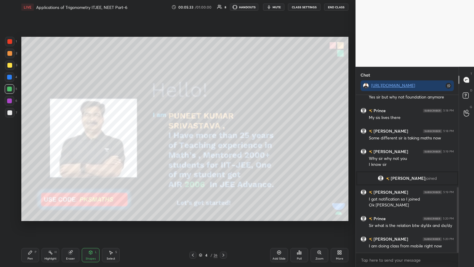
click at [9, 40] on div at bounding box center [9, 41] width 5 height 5
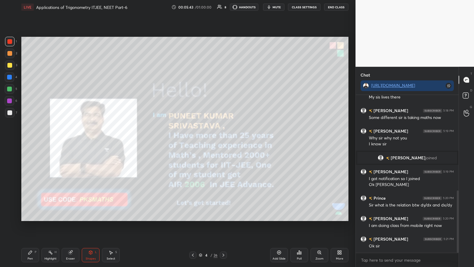
click at [29, 139] on div "Pen P" at bounding box center [30, 255] width 18 height 14
click at [212, 139] on icon at bounding box center [223, 254] width 5 height 5
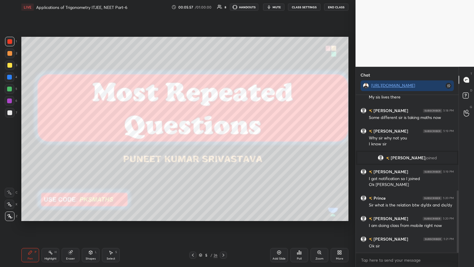
click at [212, 139] on icon at bounding box center [223, 254] width 5 height 5
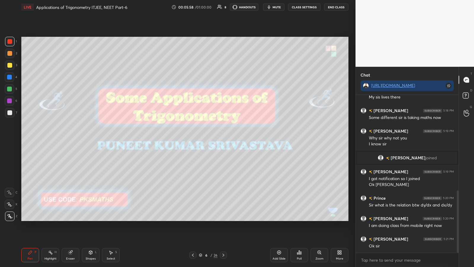
click at [212, 139] on icon at bounding box center [223, 254] width 5 height 5
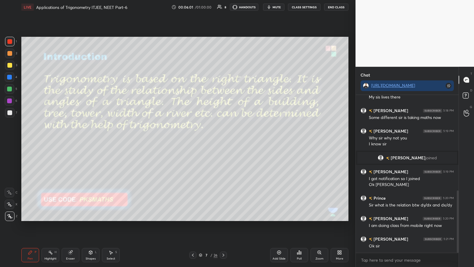
click at [212, 139] on div at bounding box center [223, 254] width 7 height 7
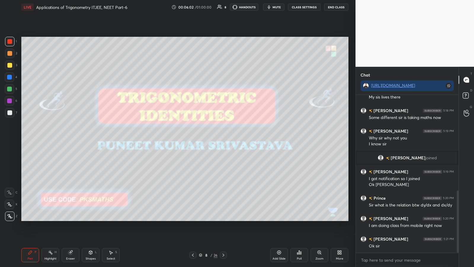
click at [212, 139] on icon at bounding box center [223, 254] width 5 height 5
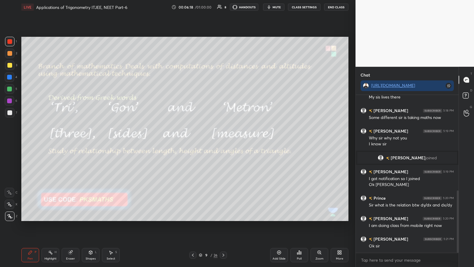
click at [212, 139] on div at bounding box center [223, 254] width 7 height 7
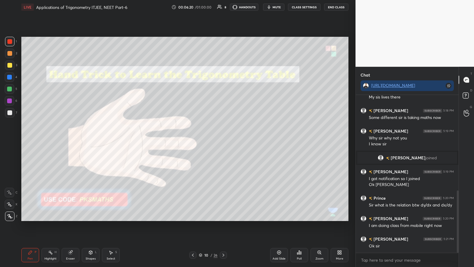
click at [192, 139] on icon at bounding box center [192, 254] width 5 height 5
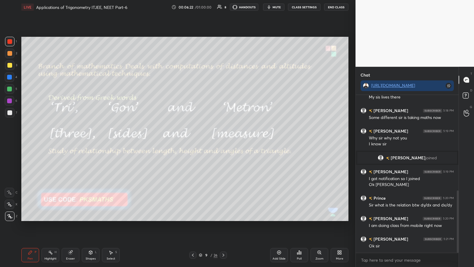
click at [212, 139] on icon at bounding box center [279, 252] width 5 height 5
click at [93, 139] on icon at bounding box center [90, 252] width 5 height 5
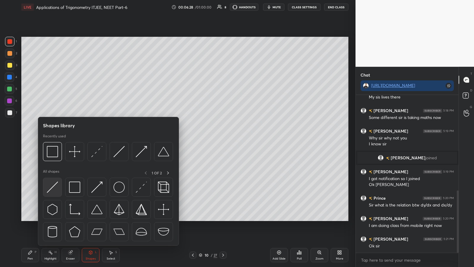
click at [55, 139] on img at bounding box center [52, 186] width 11 height 11
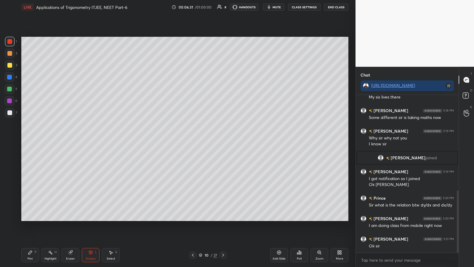
click at [8, 53] on div at bounding box center [9, 53] width 5 height 5
click at [28, 139] on div "Pen P" at bounding box center [30, 255] width 18 height 14
click at [8, 113] on div at bounding box center [9, 112] width 5 height 5
click at [11, 114] on div at bounding box center [9, 112] width 5 height 5
click at [8, 88] on div at bounding box center [9, 88] width 5 height 5
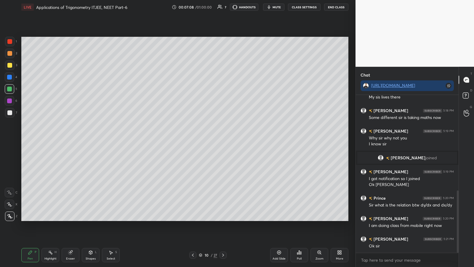
click at [9, 78] on div at bounding box center [9, 77] width 5 height 5
click at [9, 54] on div at bounding box center [9, 53] width 5 height 5
click at [9, 111] on div at bounding box center [9, 112] width 5 height 5
click at [8, 77] on div at bounding box center [9, 77] width 5 height 5
click at [8, 113] on div at bounding box center [9, 112] width 5 height 5
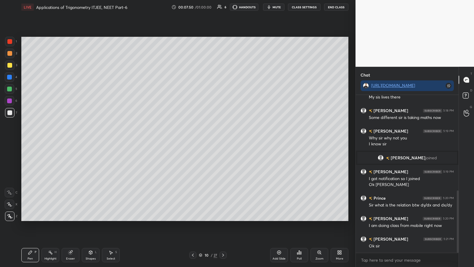
click at [11, 88] on div at bounding box center [9, 88] width 5 height 5
click at [212, 139] on icon at bounding box center [223, 254] width 5 height 5
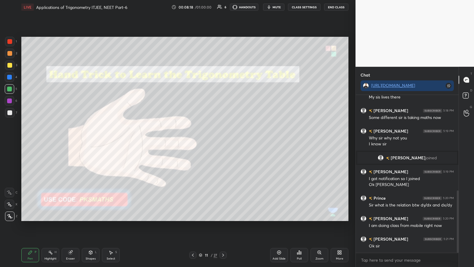
click at [9, 114] on div at bounding box center [9, 112] width 5 height 5
click at [9, 40] on div at bounding box center [9, 41] width 5 height 5
click at [8, 54] on div at bounding box center [9, 53] width 5 height 5
click at [212, 6] on span "mute" at bounding box center [276, 7] width 8 height 4
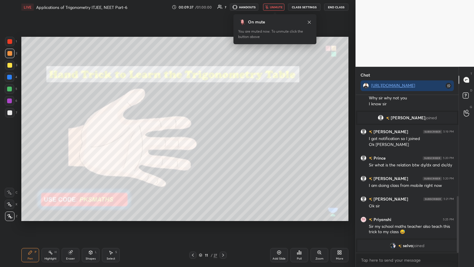
scroll to position [303, 0]
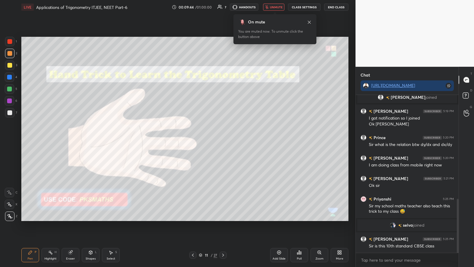
click at [212, 5] on span "unmute" at bounding box center [276, 7] width 13 height 4
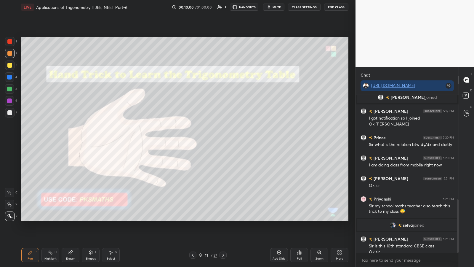
scroll to position [309, 0]
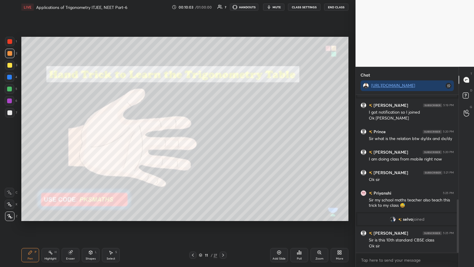
click at [9, 54] on div at bounding box center [9, 53] width 5 height 5
click at [7, 111] on div at bounding box center [9, 112] width 5 height 5
click at [73, 139] on div "Eraser" at bounding box center [71, 255] width 18 height 14
click at [6, 139] on div at bounding box center [9, 203] width 9 height 9
click at [23, 139] on div "Pen P" at bounding box center [30, 255] width 18 height 14
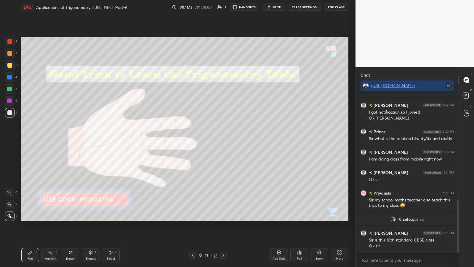
click at [9, 51] on div at bounding box center [9, 53] width 5 height 5
click at [9, 43] on div at bounding box center [9, 41] width 5 height 5
click at [72, 139] on icon at bounding box center [70, 252] width 5 height 5
click at [35, 139] on div "Pen P" at bounding box center [30, 255] width 18 height 14
click at [212, 139] on icon at bounding box center [223, 254] width 5 height 5
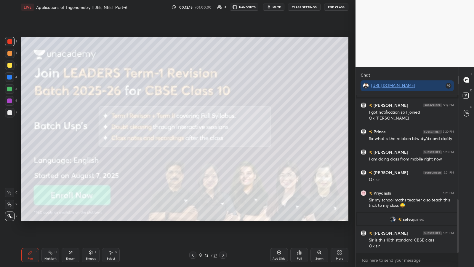
click at [212, 139] on icon at bounding box center [223, 254] width 5 height 5
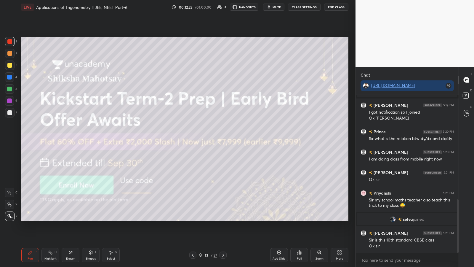
click at [9, 68] on div at bounding box center [9, 64] width 9 height 9
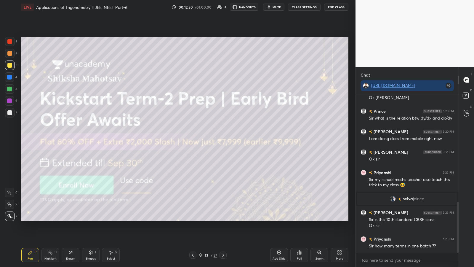
click at [91, 139] on icon at bounding box center [91, 253] width 0 height 2
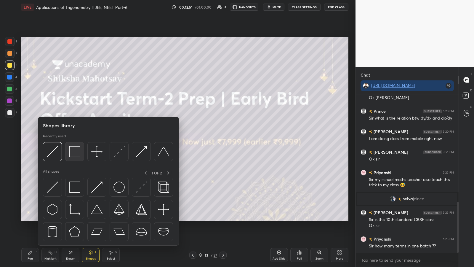
click at [76, 139] on img at bounding box center [74, 151] width 11 height 11
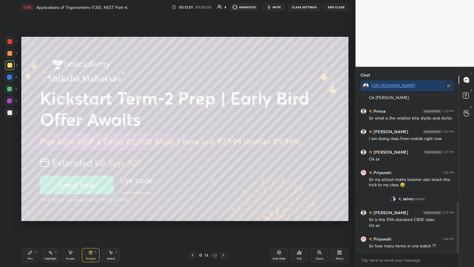
scroll to position [355, 0]
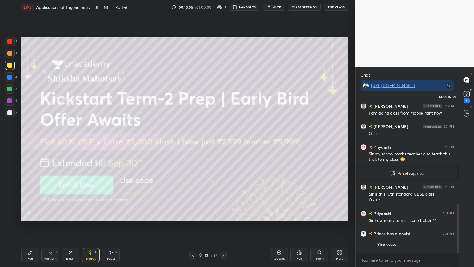
click at [212, 95] on icon at bounding box center [466, 95] width 1 height 1
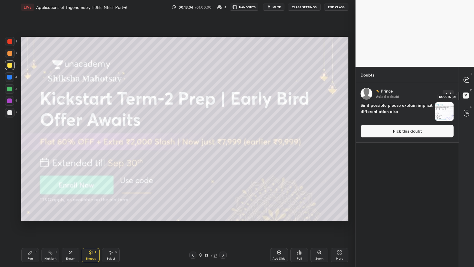
scroll to position [182, 101]
click at [212, 111] on img "grid" at bounding box center [444, 111] width 18 height 18
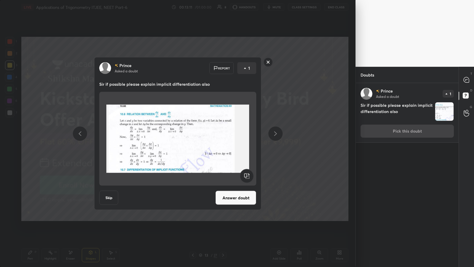
click at [212, 139] on button "Answer doubt" at bounding box center [235, 197] width 41 height 14
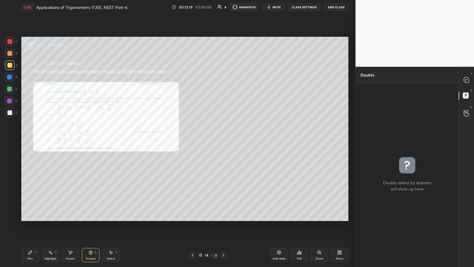
click at [212, 139] on icon at bounding box center [318, 251] width 3 height 3
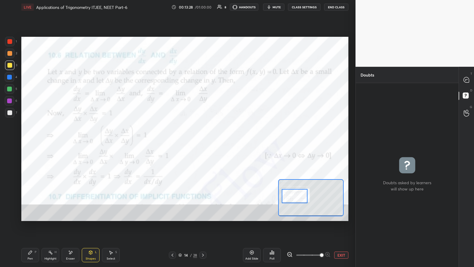
click at [212, 139] on button "EXIT" at bounding box center [341, 254] width 14 height 7
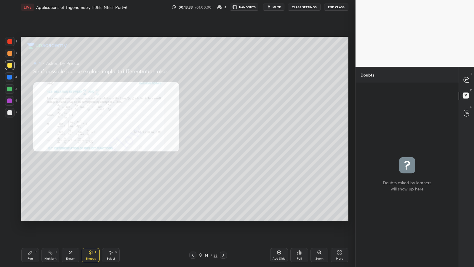
click at [212, 78] on div at bounding box center [467, 79] width 12 height 11
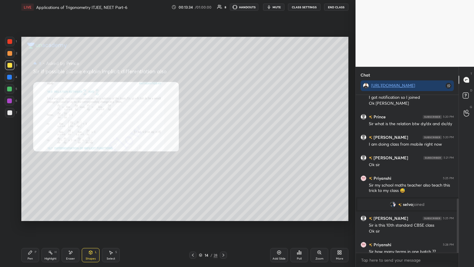
scroll to position [335, 0]
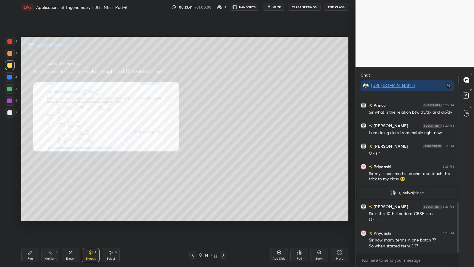
click at [7, 54] on div at bounding box center [9, 53] width 9 height 9
click at [91, 139] on icon at bounding box center [91, 253] width 0 height 2
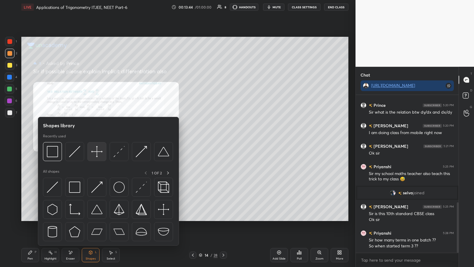
click at [95, 139] on img at bounding box center [96, 151] width 11 height 11
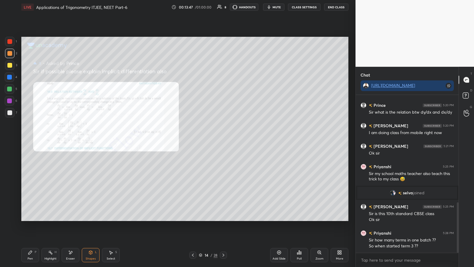
click at [94, 139] on div "Shapes L" at bounding box center [91, 255] width 18 height 14
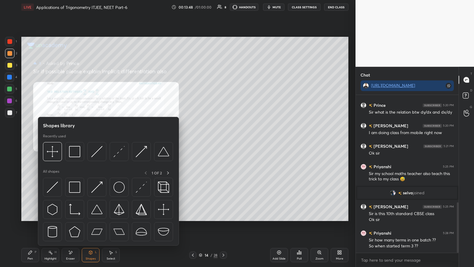
click at [6, 109] on div at bounding box center [9, 112] width 9 height 9
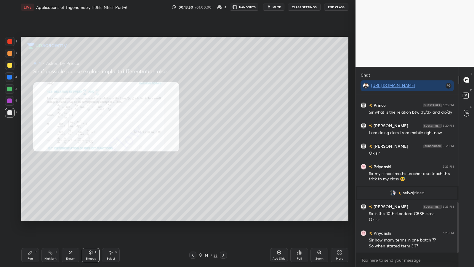
click at [26, 139] on div "Pen P" at bounding box center [30, 255] width 18 height 14
click at [21, 84] on div "Setting up your live class Poll for secs No correct answer Start poll" at bounding box center [185, 128] width 332 height 229
click at [9, 54] on div at bounding box center [9, 53] width 5 height 5
click at [90, 139] on icon at bounding box center [90, 252] width 3 height 4
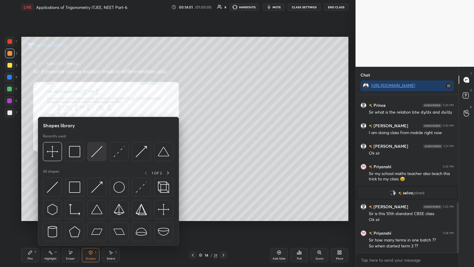
click at [92, 139] on img at bounding box center [96, 151] width 11 height 11
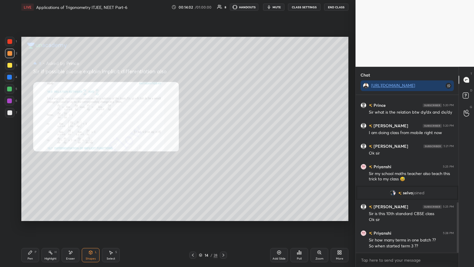
click at [9, 77] on div at bounding box center [9, 77] width 5 height 5
click at [26, 139] on div "Pen P" at bounding box center [30, 255] width 18 height 14
click at [10, 113] on div at bounding box center [9, 112] width 5 height 5
click at [8, 53] on div at bounding box center [9, 53] width 5 height 5
click at [93, 139] on div "Shapes L" at bounding box center [91, 255] width 18 height 14
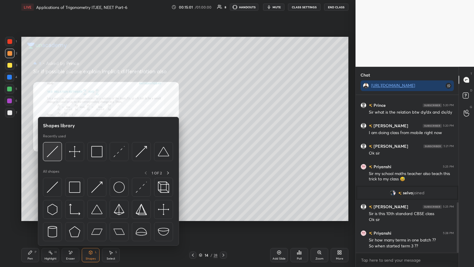
click at [54, 139] on img at bounding box center [52, 151] width 11 height 11
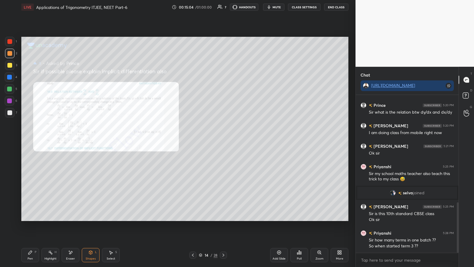
click at [8, 87] on div at bounding box center [9, 88] width 5 height 5
click at [32, 139] on div "Pen P" at bounding box center [30, 255] width 18 height 14
click at [73, 139] on div "Eraser" at bounding box center [71, 255] width 18 height 14
click at [32, 139] on icon at bounding box center [30, 252] width 5 height 5
click at [71, 139] on icon at bounding box center [70, 252] width 3 height 3
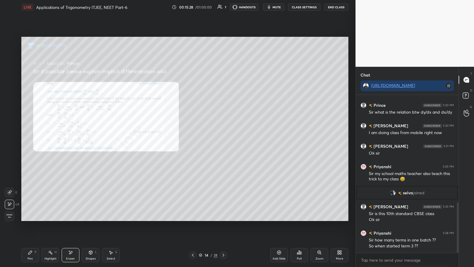
click at [35, 139] on div "P" at bounding box center [36, 251] width 2 height 3
click at [9, 114] on div at bounding box center [9, 112] width 5 height 5
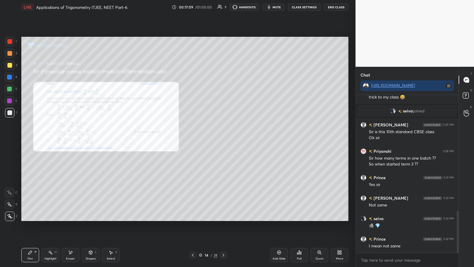
scroll to position [437, 0]
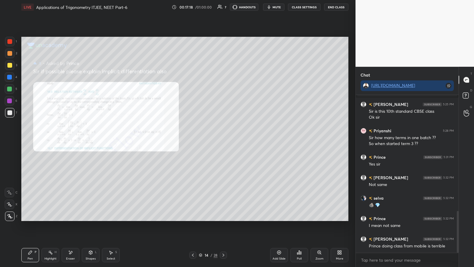
click at [212, 139] on div "Add Slide Poll Zoom More" at bounding box center [309, 254] width 78 height 33
click at [212, 139] on icon at bounding box center [318, 252] width 1 height 0
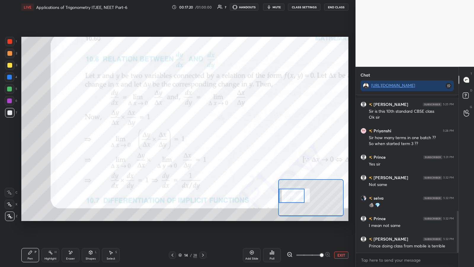
scroll to position [458, 0]
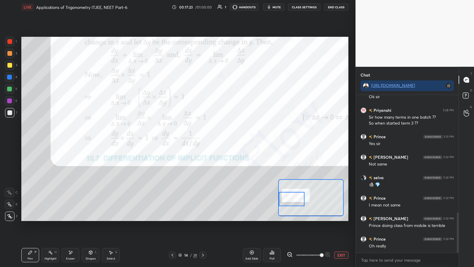
click at [8, 44] on div at bounding box center [9, 41] width 9 height 9
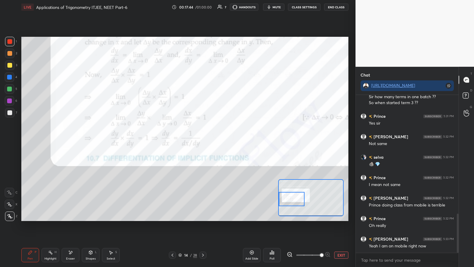
scroll to position [498, 0]
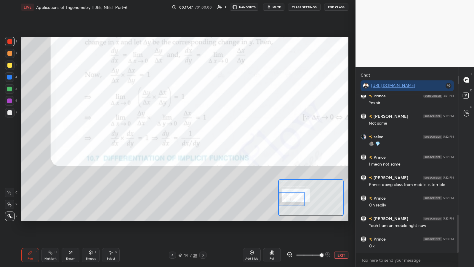
click at [212, 139] on div "LIVE Applications of Trigonometry ITJEE, NEET Part-6 00:17:47 / 01:00:00 7 HAND…" at bounding box center [185, 133] width 332 height 267
click at [212, 139] on button "EXIT" at bounding box center [341, 254] width 14 height 7
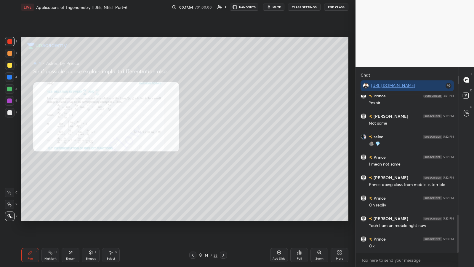
scroll to position [504, 0]
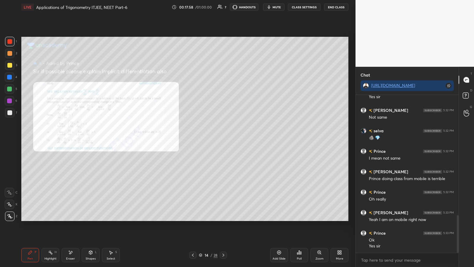
click at [212, 139] on div "Add Slide" at bounding box center [279, 255] width 18 height 14
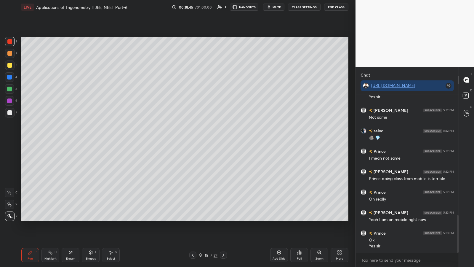
click at [212, 139] on icon at bounding box center [223, 254] width 5 height 5
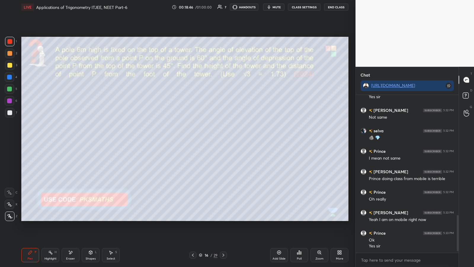
scroll to position [530, 0]
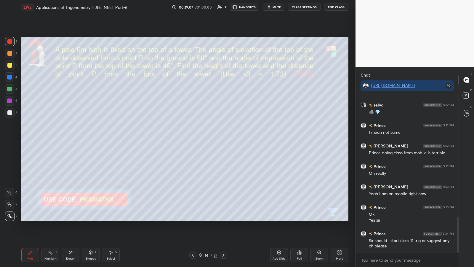
click at [72, 139] on icon at bounding box center [70, 252] width 3 height 3
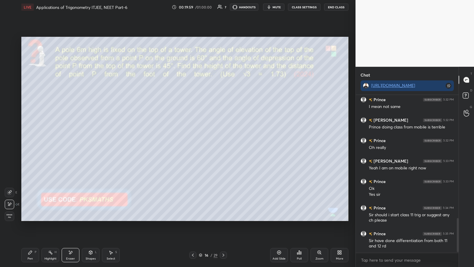
scroll to position [576, 0]
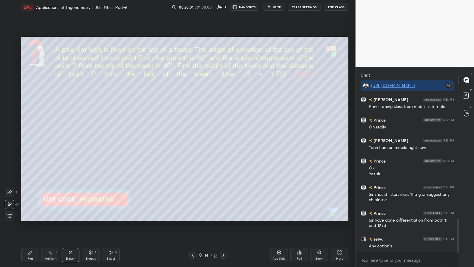
click at [32, 139] on icon at bounding box center [30, 252] width 5 height 5
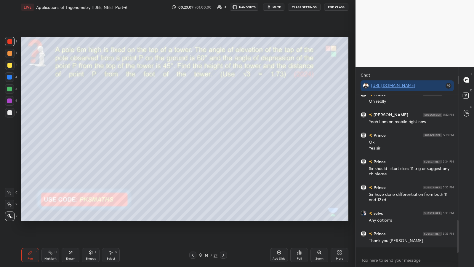
click at [7, 111] on div at bounding box center [9, 112] width 5 height 5
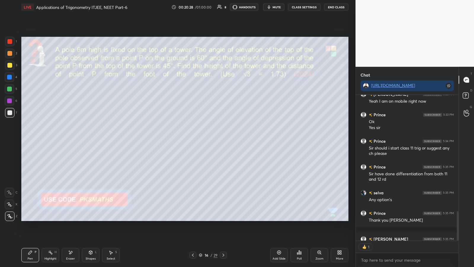
scroll to position [144, 101]
click at [212, 7] on button "End Class" at bounding box center [336, 7] width 24 height 7
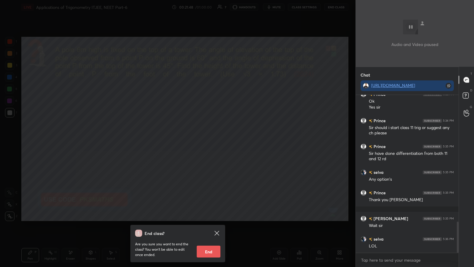
scroll to position [663, 0]
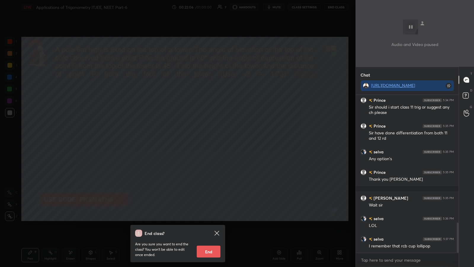
click at [212, 139] on icon at bounding box center [216, 232] width 4 height 4
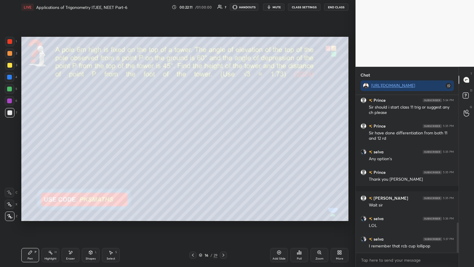
click at [212, 139] on div "Poll" at bounding box center [299, 255] width 18 height 14
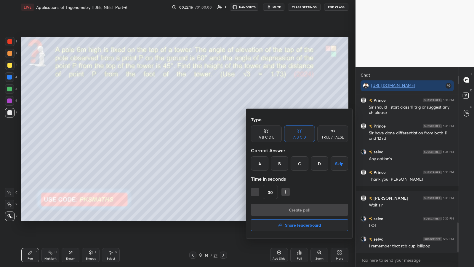
scroll to position [684, 0]
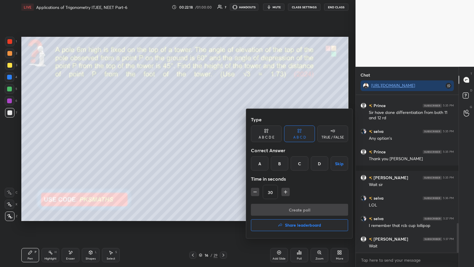
click at [212, 139] on div at bounding box center [237, 133] width 474 height 267
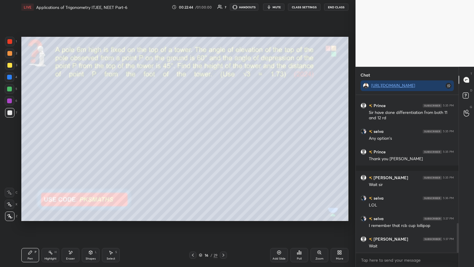
click at [212, 7] on span "mute" at bounding box center [276, 7] width 8 height 4
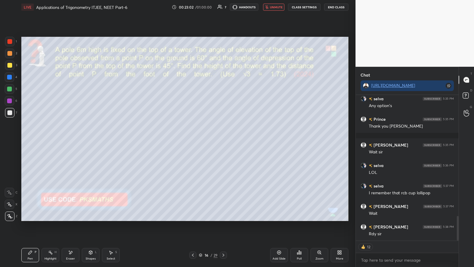
scroll to position [704, 0]
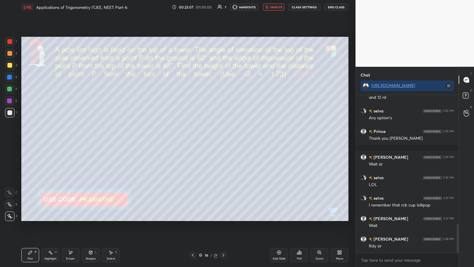
click at [212, 8] on span "unmute" at bounding box center [276, 7] width 13 height 4
click at [212, 139] on div "Poll" at bounding box center [299, 255] width 18 height 14
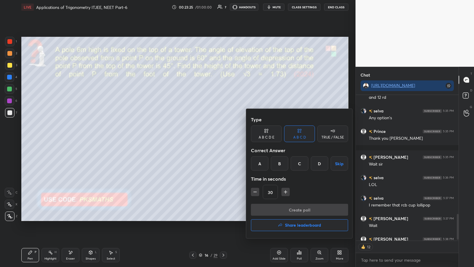
click at [212, 139] on div "B" at bounding box center [279, 163] width 17 height 14
click at [212, 139] on button "Create poll" at bounding box center [299, 209] width 97 height 12
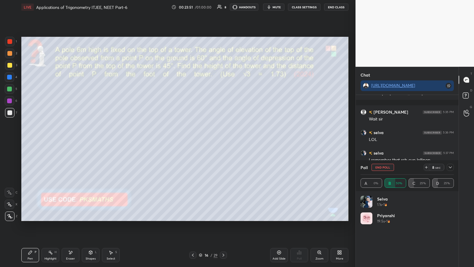
scroll to position [612, 0]
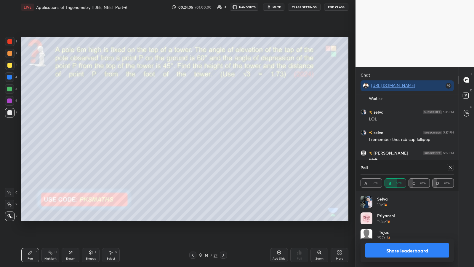
click at [212, 139] on icon at bounding box center [450, 167] width 5 height 5
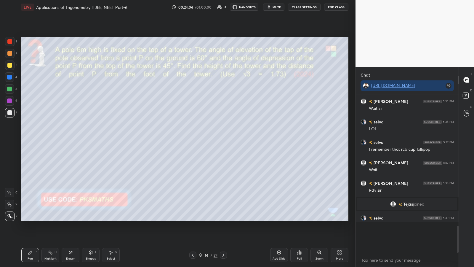
scroll to position [585, 0]
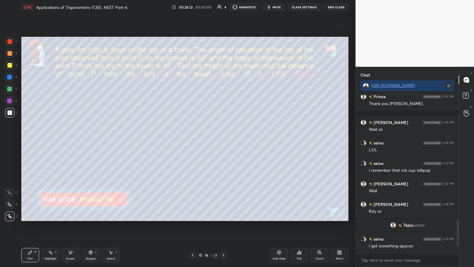
click at [69, 139] on icon at bounding box center [70, 252] width 5 height 5
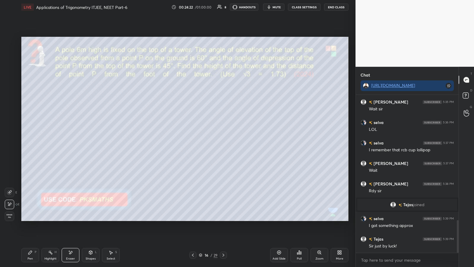
click at [212, 139] on icon at bounding box center [299, 252] width 5 height 5
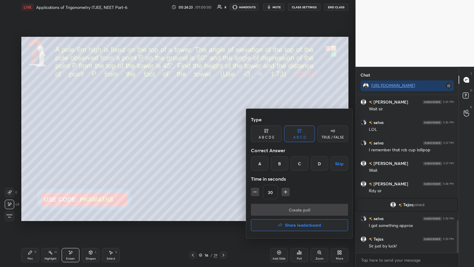
click at [212, 139] on icon "button" at bounding box center [280, 224] width 5 height 5
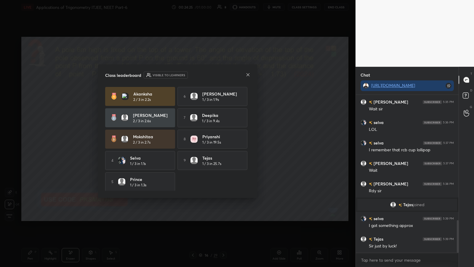
click at [212, 76] on icon at bounding box center [248, 74] width 5 height 5
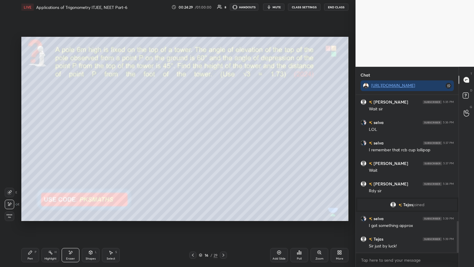
scroll to position [622, 0]
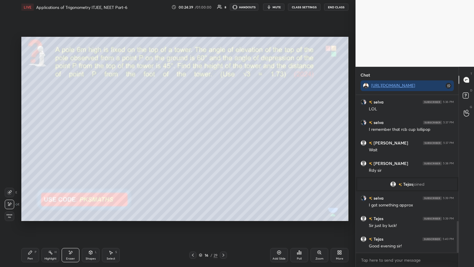
click at [92, 139] on icon at bounding box center [90, 252] width 3 height 4
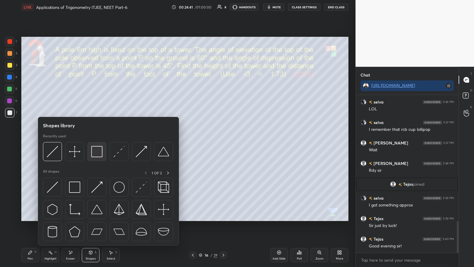
click at [97, 139] on img at bounding box center [96, 151] width 11 height 11
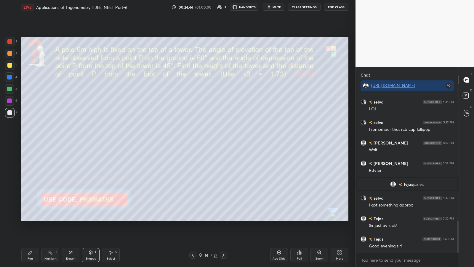
click at [7, 89] on div at bounding box center [9, 88] width 5 height 5
click at [8, 54] on div at bounding box center [9, 53] width 5 height 5
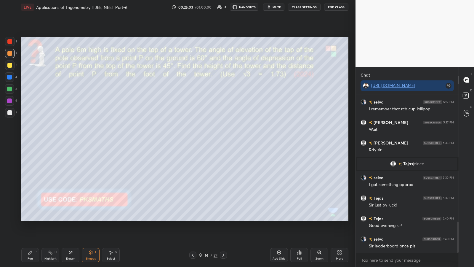
click at [212, 139] on icon at bounding box center [299, 252] width 1 height 4
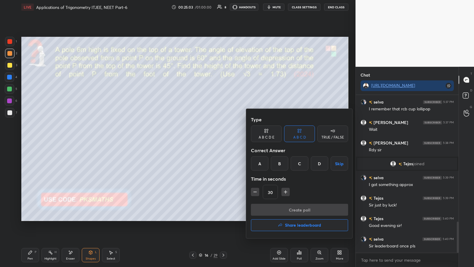
click at [212, 139] on h4 "Share leaderboard" at bounding box center [303, 225] width 36 height 4
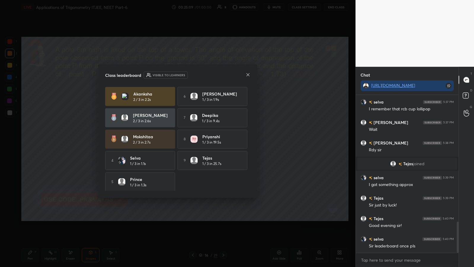
click at [212, 75] on icon at bounding box center [248, 74] width 5 height 5
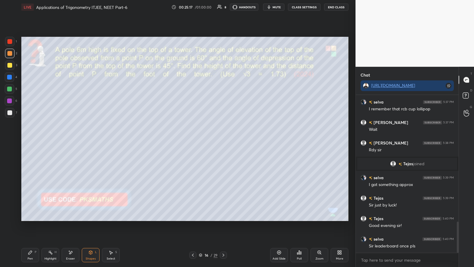
click at [107, 139] on div "Select S" at bounding box center [111, 255] width 18 height 14
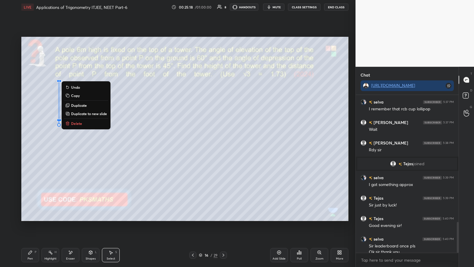
scroll to position [649, 0]
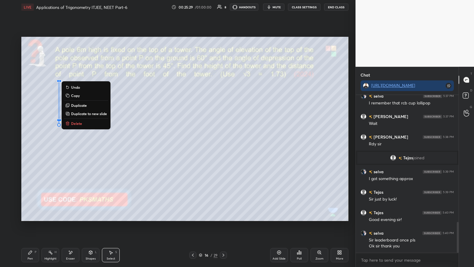
click at [81, 139] on div "0 ° Undo Copy Duplicate Duplicate to new slide Delete" at bounding box center [184, 129] width 327 height 184
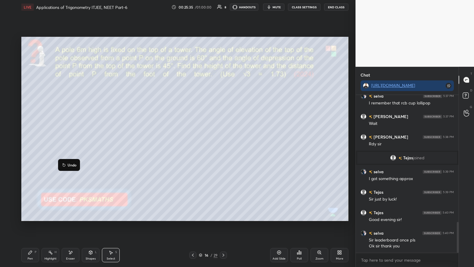
click at [84, 135] on div "0 ° Undo Copy Duplicate Duplicate to new slide Delete" at bounding box center [184, 129] width 327 height 184
click at [31, 139] on icon at bounding box center [30, 252] width 4 height 4
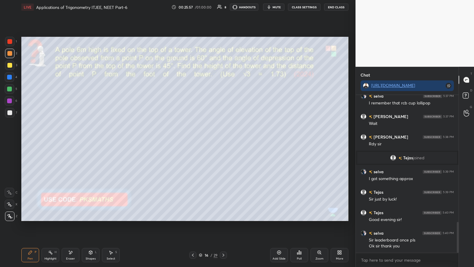
click at [10, 113] on div at bounding box center [9, 112] width 5 height 5
click at [92, 139] on div "Shapes L" at bounding box center [91, 255] width 18 height 14
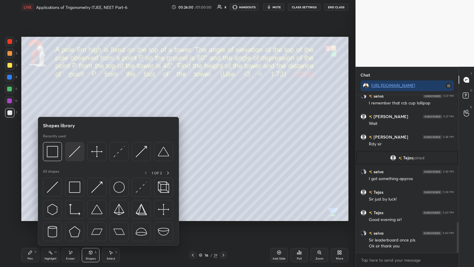
click at [76, 139] on img at bounding box center [74, 151] width 11 height 11
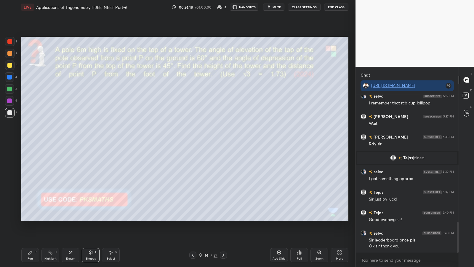
click at [91, 139] on icon at bounding box center [91, 253] width 0 height 2
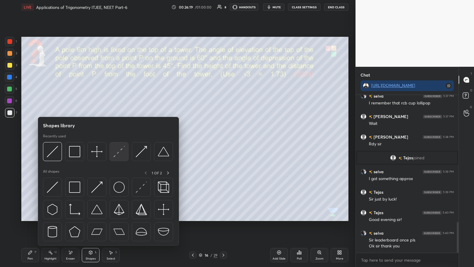
click at [117, 139] on img at bounding box center [118, 151] width 11 height 11
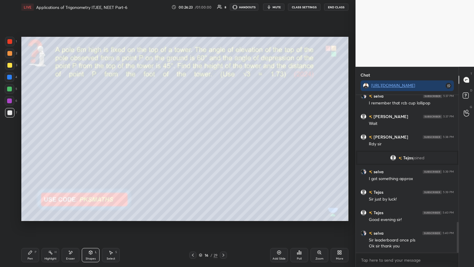
click at [10, 76] on div at bounding box center [9, 77] width 5 height 5
click at [10, 53] on div at bounding box center [9, 53] width 5 height 5
click at [93, 139] on icon at bounding box center [90, 252] width 5 height 5
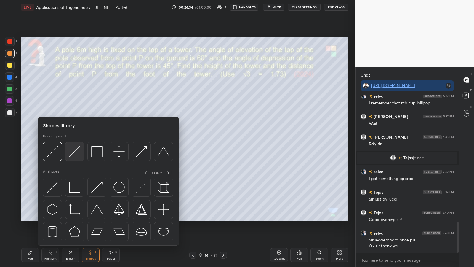
click at [71, 139] on img at bounding box center [74, 151] width 11 height 11
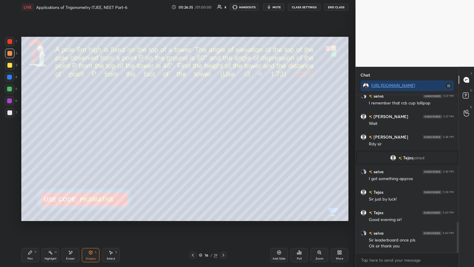
click at [10, 88] on div at bounding box center [9, 88] width 5 height 5
click at [28, 139] on div "Pen" at bounding box center [30, 258] width 5 height 3
click at [9, 76] on div at bounding box center [9, 77] width 5 height 5
click at [9, 64] on div at bounding box center [9, 65] width 5 height 5
click at [8, 114] on div at bounding box center [9, 112] width 5 height 5
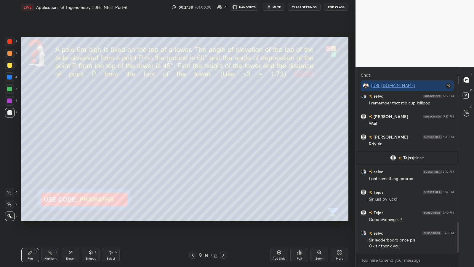
click at [8, 54] on div at bounding box center [9, 53] width 5 height 5
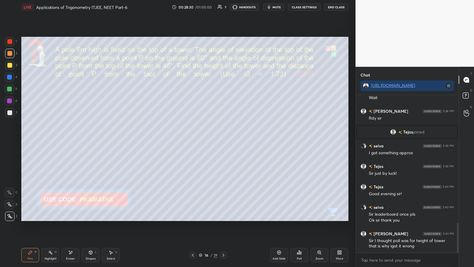
click at [69, 139] on icon at bounding box center [70, 252] width 5 height 5
click at [34, 139] on div "Pen P" at bounding box center [30, 255] width 18 height 14
click at [212, 100] on p "Undo" at bounding box center [315, 100] width 9 height 5
click at [12, 113] on div at bounding box center [9, 112] width 9 height 9
click at [9, 88] on div at bounding box center [9, 88] width 5 height 5
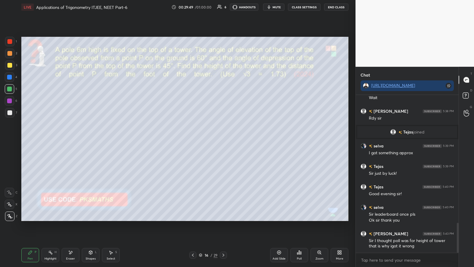
click at [92, 139] on icon at bounding box center [90, 252] width 3 height 4
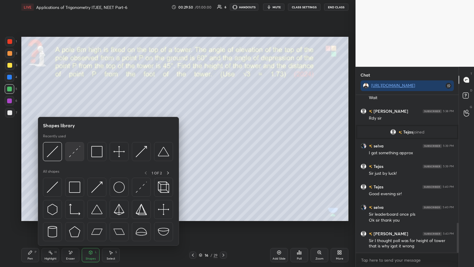
click at [81, 139] on div at bounding box center [74, 151] width 19 height 19
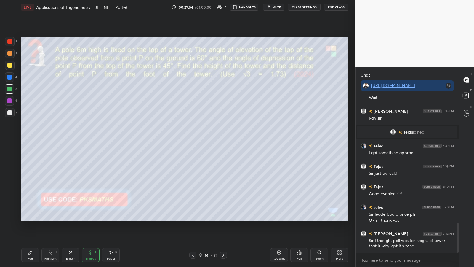
click at [36, 139] on div "P" at bounding box center [36, 251] width 2 height 3
click at [12, 110] on div at bounding box center [9, 112] width 9 height 9
click at [212, 139] on icon at bounding box center [299, 252] width 5 height 5
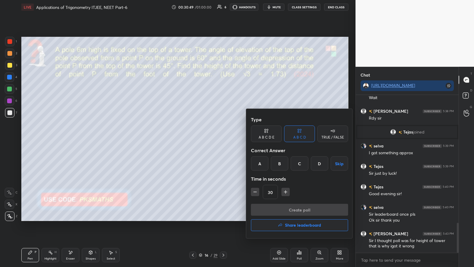
click at [212, 133] on div "TRUE / FALSE" at bounding box center [332, 133] width 31 height 17
click at [212, 139] on div "False" at bounding box center [299, 163] width 31 height 14
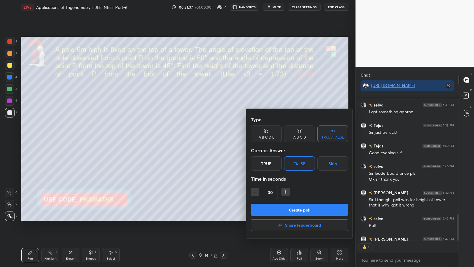
scroll to position [144, 101]
click at [212, 139] on button "Create poll" at bounding box center [299, 209] width 97 height 12
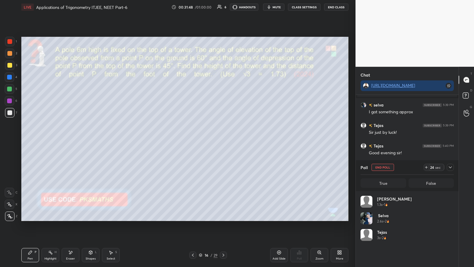
scroll to position [746, 0]
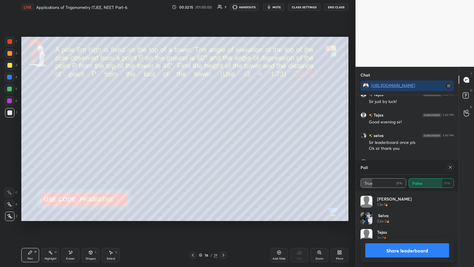
click at [212, 139] on button "Share leaderboard" at bounding box center [407, 250] width 84 height 14
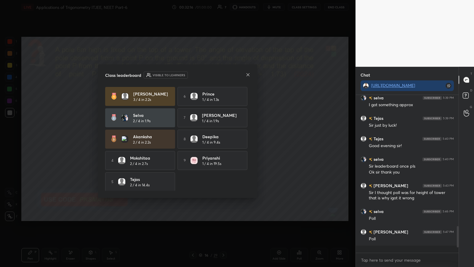
scroll to position [715, 0]
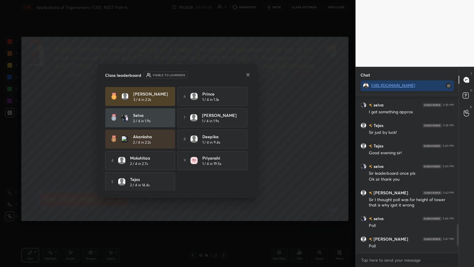
click at [212, 77] on icon at bounding box center [248, 74] width 5 height 5
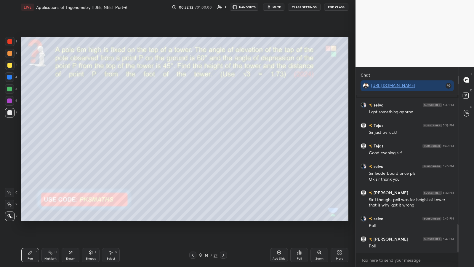
scroll to position [736, 0]
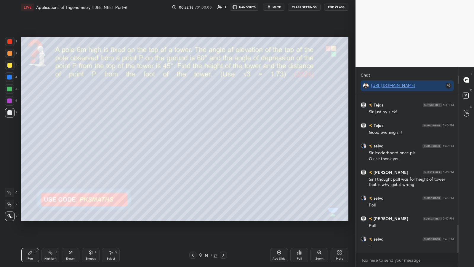
click at [9, 88] on div at bounding box center [9, 88] width 5 height 5
click at [212, 139] on icon at bounding box center [223, 254] width 5 height 5
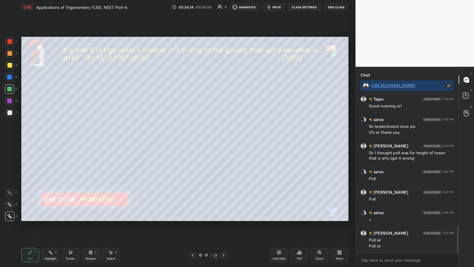
scroll to position [782, 0]
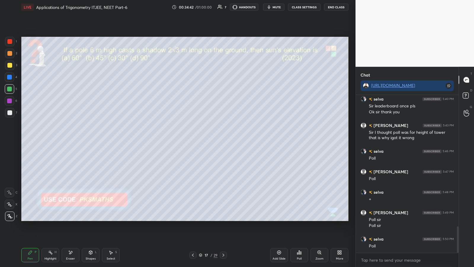
click at [212, 139] on icon at bounding box center [299, 252] width 1 height 4
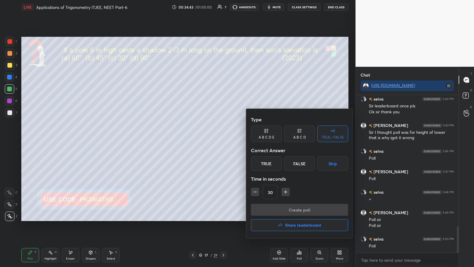
click at [212, 129] on div "A B C D" at bounding box center [299, 133] width 31 height 17
click at [212, 139] on div "A" at bounding box center [259, 163] width 17 height 14
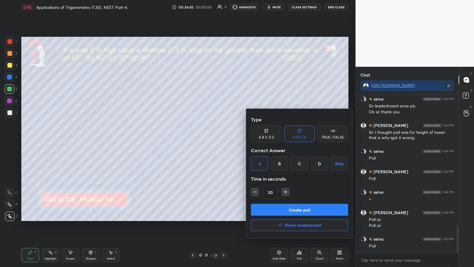
click at [212, 139] on button "Create poll" at bounding box center [299, 209] width 97 height 12
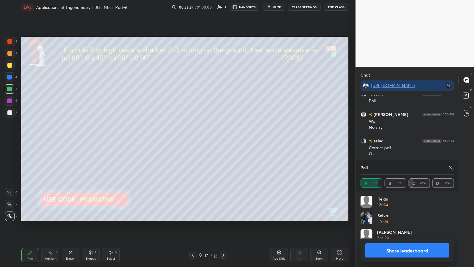
scroll to position [948, 0]
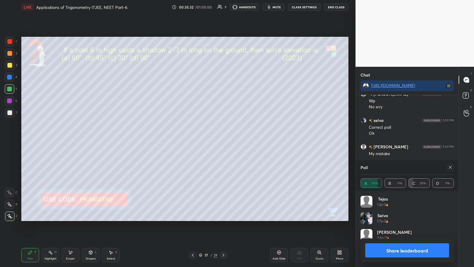
click at [212, 139] on button "Share leaderboard" at bounding box center [407, 250] width 84 height 14
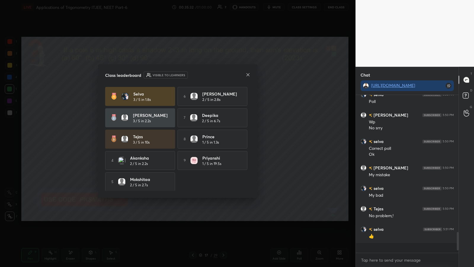
scroll to position [917, 0]
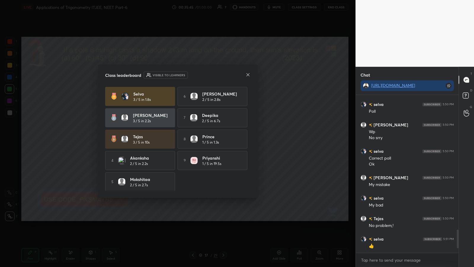
click at [212, 75] on icon at bounding box center [248, 74] width 5 height 5
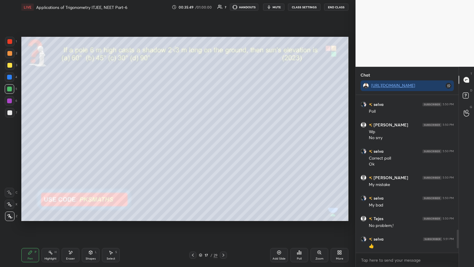
click at [7, 57] on div at bounding box center [9, 53] width 9 height 9
click at [91, 139] on div "Shapes L" at bounding box center [91, 255] width 18 height 14
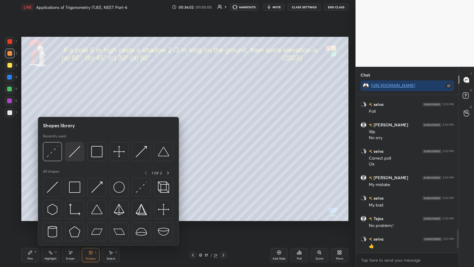
click at [76, 139] on img at bounding box center [74, 151] width 11 height 11
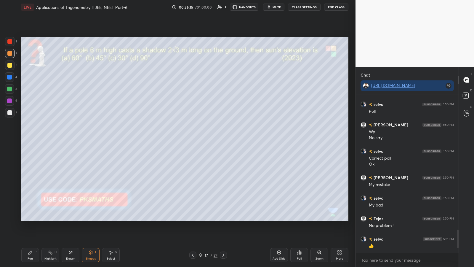
click at [29, 139] on div "Pen" at bounding box center [30, 258] width 5 height 3
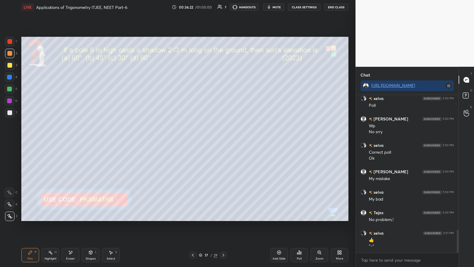
click at [9, 112] on div at bounding box center [9, 112] width 5 height 5
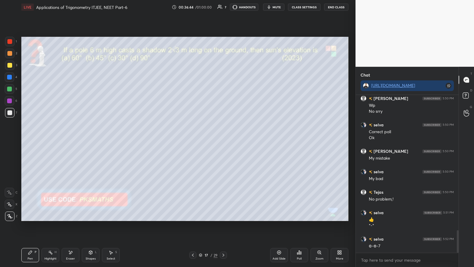
click at [10, 86] on div at bounding box center [9, 88] width 5 height 5
click at [9, 52] on div at bounding box center [9, 53] width 5 height 5
click at [212, 139] on div "Poll" at bounding box center [299, 255] width 18 height 14
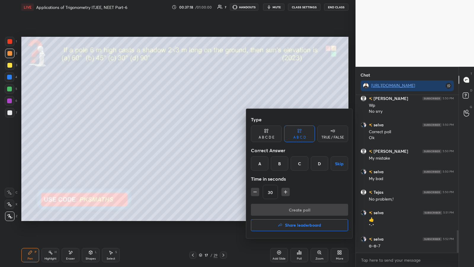
click at [212, 129] on icon at bounding box center [332, 131] width 5 height 6
click at [212, 139] on div "False" at bounding box center [299, 163] width 31 height 14
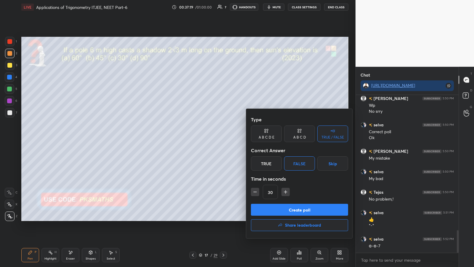
click at [212, 139] on button "Create poll" at bounding box center [299, 209] width 97 height 12
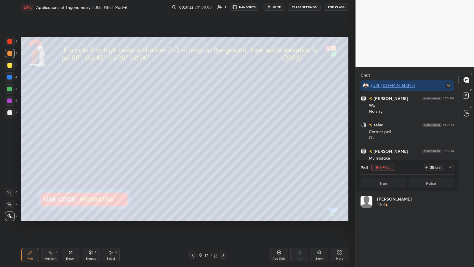
scroll to position [69, 92]
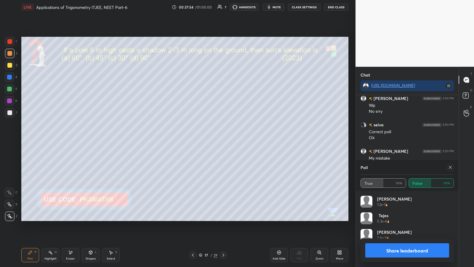
click at [212, 139] on button "Share leaderboard" at bounding box center [407, 250] width 84 height 14
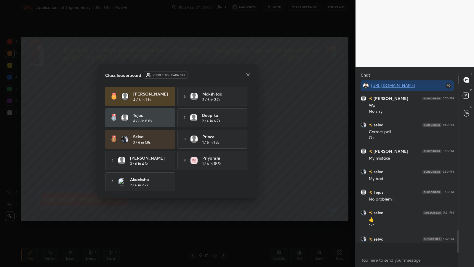
scroll to position [2, 2]
click at [212, 75] on icon at bounding box center [248, 74] width 5 height 5
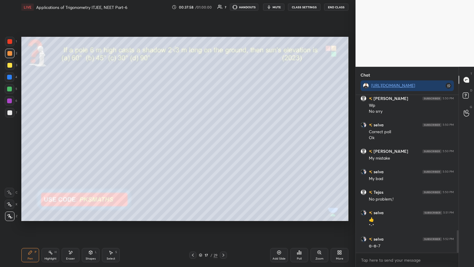
click at [212, 6] on span "mute" at bounding box center [276, 7] width 8 height 4
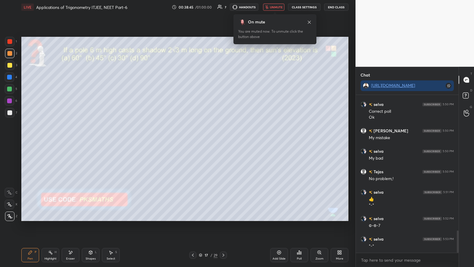
click at [212, 9] on span "unmute" at bounding box center [276, 7] width 13 height 4
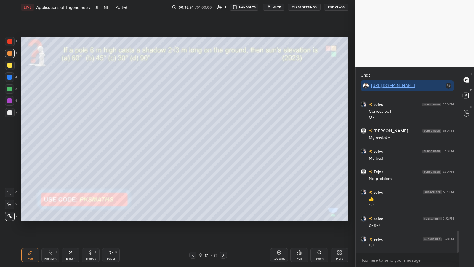
click at [9, 110] on div at bounding box center [9, 112] width 5 height 5
click at [73, 139] on div "Eraser" at bounding box center [71, 255] width 18 height 14
click at [33, 139] on div "Pen P" at bounding box center [30, 255] width 18 height 14
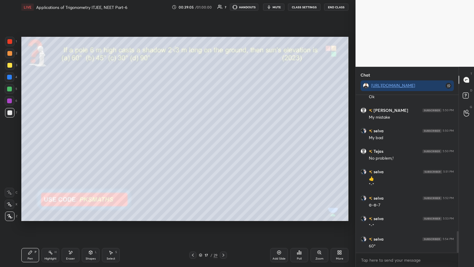
click at [212, 139] on div at bounding box center [223, 254] width 7 height 7
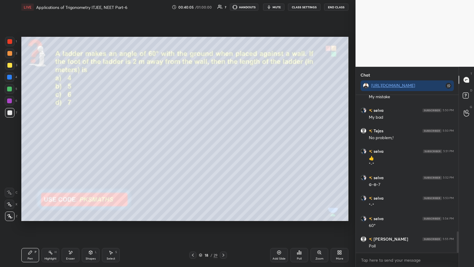
scroll to position [144, 101]
click at [212, 139] on div "Poll" at bounding box center [299, 255] width 18 height 14
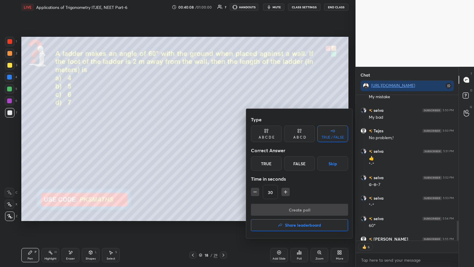
click at [212, 134] on div "A B C D" at bounding box center [299, 133] width 31 height 17
click at [212, 139] on div "A" at bounding box center [259, 163] width 17 height 14
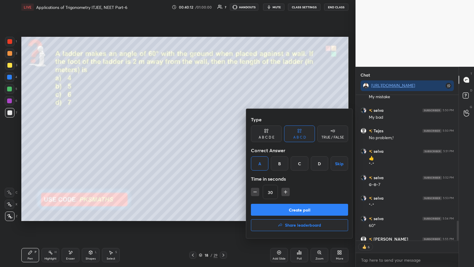
click at [212, 139] on button "Create poll" at bounding box center [299, 209] width 97 height 12
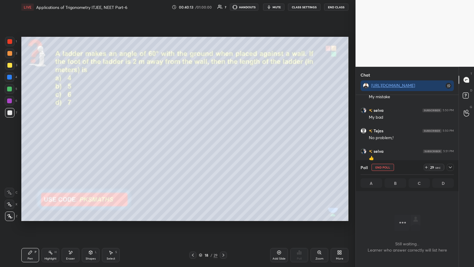
scroll to position [139, 101]
click at [212, 139] on icon at bounding box center [426, 167] width 5 height 5
click at [212, 4] on button "End Class" at bounding box center [336, 7] width 24 height 7
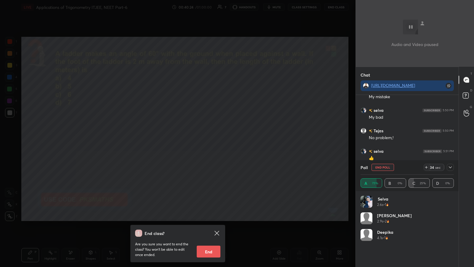
scroll to position [1035, 0]
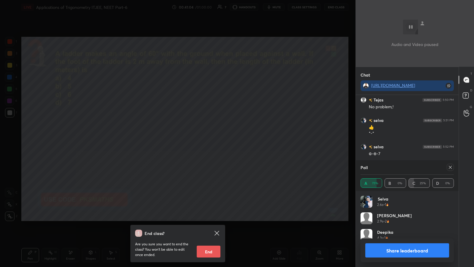
click at [212, 139] on icon at bounding box center [216, 232] width 4 height 4
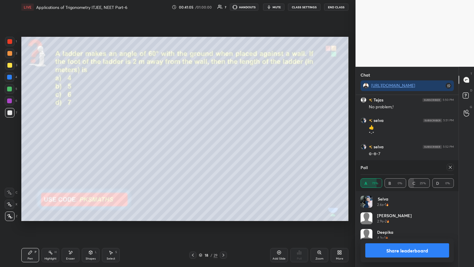
click at [212, 139] on button "Share leaderboard" at bounding box center [407, 250] width 84 height 14
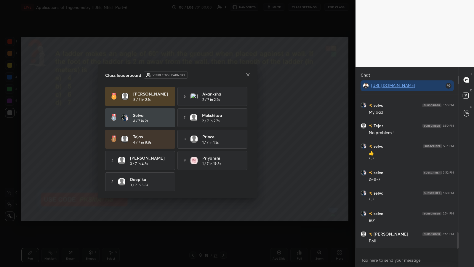
scroll to position [1005, 0]
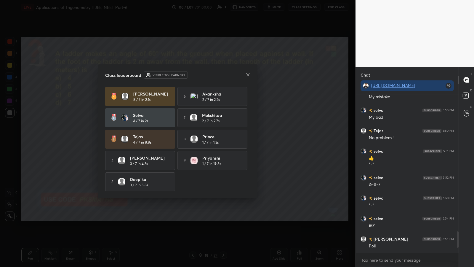
click at [212, 73] on icon at bounding box center [248, 74] width 5 height 5
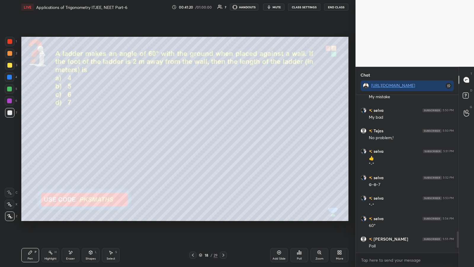
click at [90, 139] on icon at bounding box center [90, 252] width 5 height 5
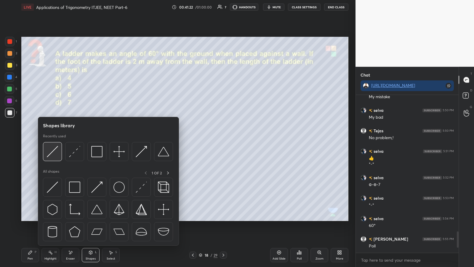
click at [58, 139] on div at bounding box center [52, 151] width 19 height 19
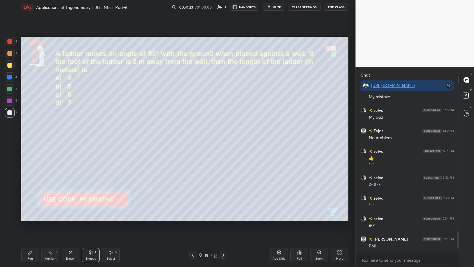
scroll to position [1025, 0]
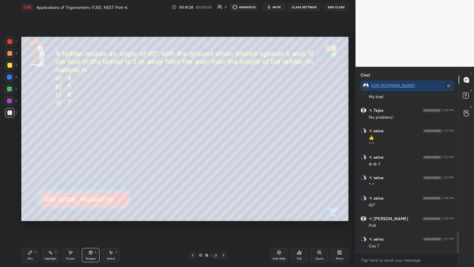
click at [91, 139] on icon at bounding box center [90, 252] width 3 height 4
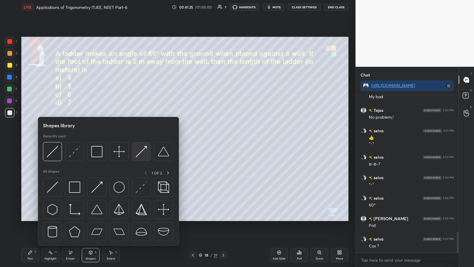
click at [137, 139] on img at bounding box center [141, 151] width 11 height 11
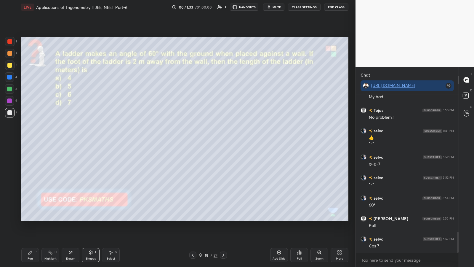
click at [88, 139] on div "Shapes L" at bounding box center [91, 255] width 18 height 14
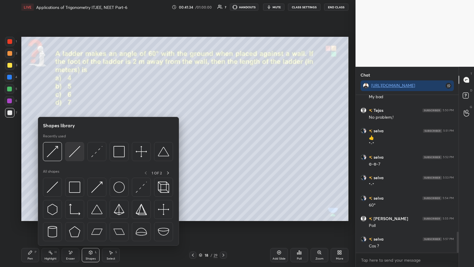
click at [74, 139] on img at bounding box center [74, 151] width 11 height 11
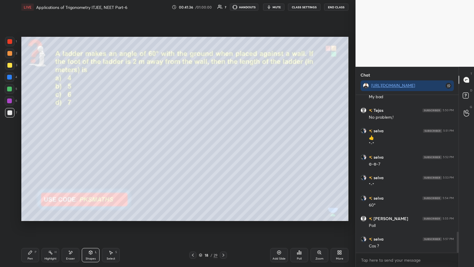
scroll to position [144, 101]
click at [10, 54] on div at bounding box center [9, 53] width 5 height 5
click at [30, 139] on icon at bounding box center [30, 252] width 4 height 4
click at [7, 115] on div at bounding box center [9, 112] width 9 height 9
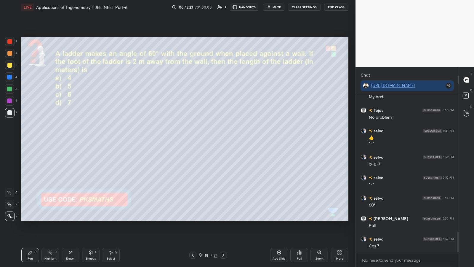
click at [7, 116] on div at bounding box center [9, 112] width 9 height 9
click at [10, 89] on div at bounding box center [9, 88] width 5 height 5
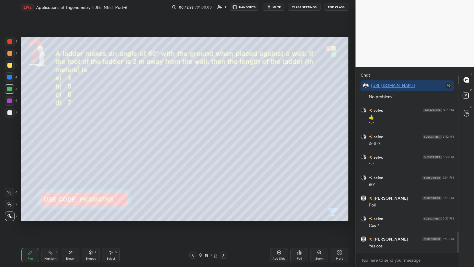
click at [9, 53] on div at bounding box center [9, 53] width 5 height 5
click at [9, 110] on div at bounding box center [9, 112] width 5 height 5
click at [12, 87] on div at bounding box center [9, 88] width 5 height 5
click at [212, 139] on icon at bounding box center [300, 252] width 1 height 3
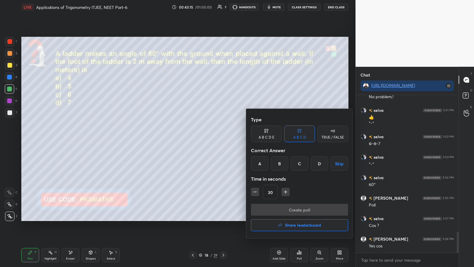
click at [212, 130] on div "TRUE / FALSE" at bounding box center [332, 133] width 31 height 17
click at [212, 139] on div "True" at bounding box center [266, 163] width 31 height 14
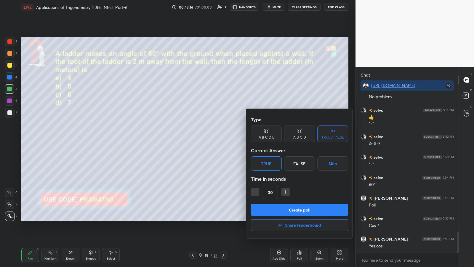
click at [212, 139] on button "Create poll" at bounding box center [299, 209] width 97 height 12
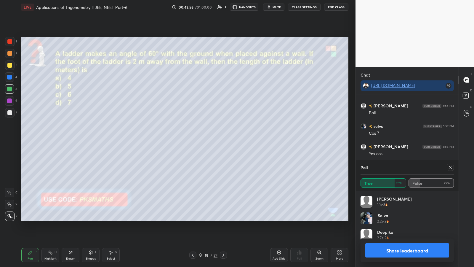
scroll to position [1158, 0]
click at [212, 139] on button "Share leaderboard" at bounding box center [407, 250] width 84 height 14
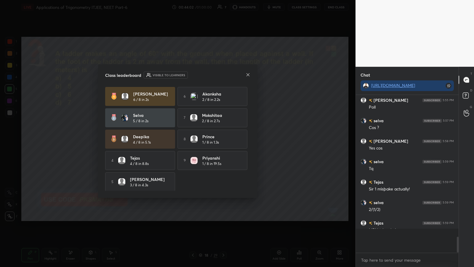
scroll to position [1128, 0]
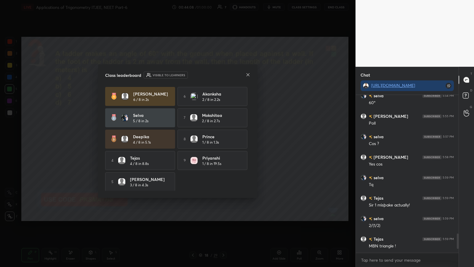
click at [212, 73] on icon at bounding box center [248, 74] width 5 height 5
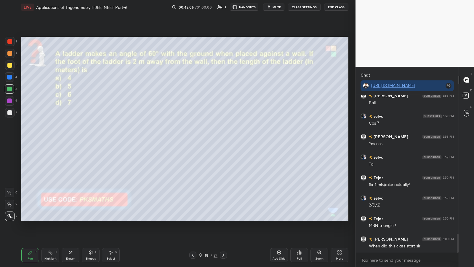
scroll to position [1168, 0]
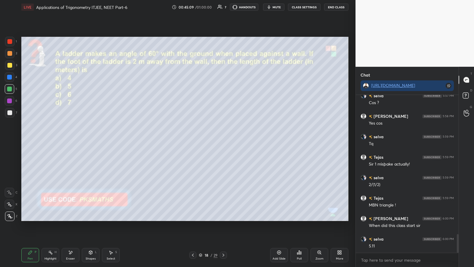
click at [212, 139] on icon at bounding box center [223, 254] width 5 height 5
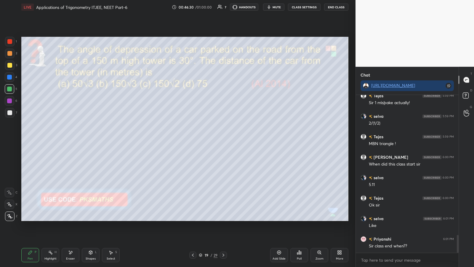
scroll to position [1250, 0]
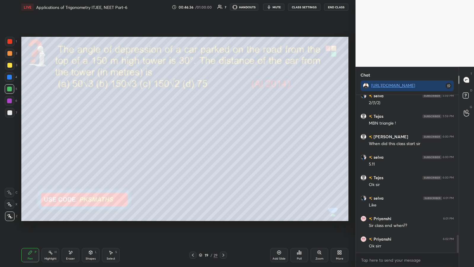
click at [212, 139] on icon at bounding box center [299, 252] width 1 height 4
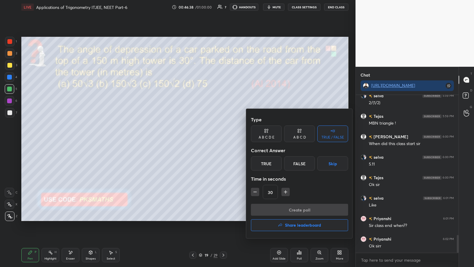
click at [212, 135] on div "A B C D" at bounding box center [299, 137] width 13 height 4
click at [212, 139] on div "B" at bounding box center [279, 163] width 17 height 14
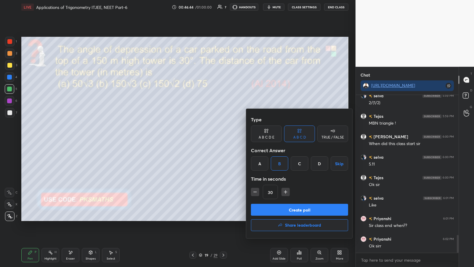
click at [212, 139] on button "Create poll" at bounding box center [299, 209] width 97 height 12
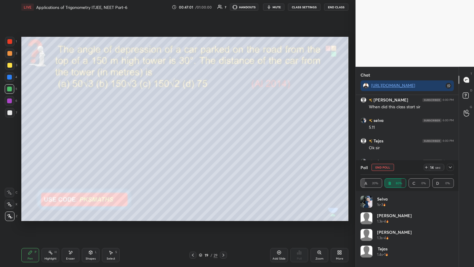
scroll to position [1287, 0]
click at [91, 139] on icon at bounding box center [90, 252] width 3 height 4
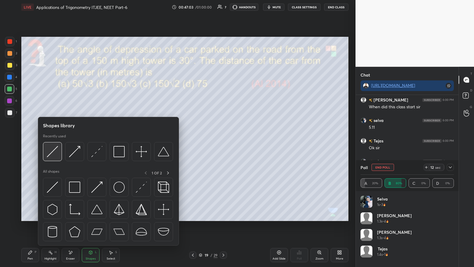
click at [54, 139] on img at bounding box center [52, 151] width 11 height 11
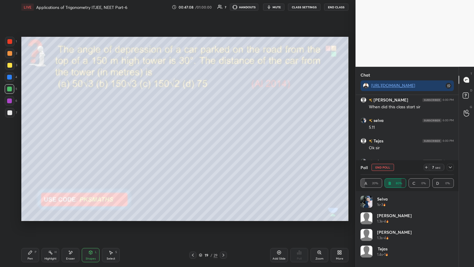
scroll to position [1301, 0]
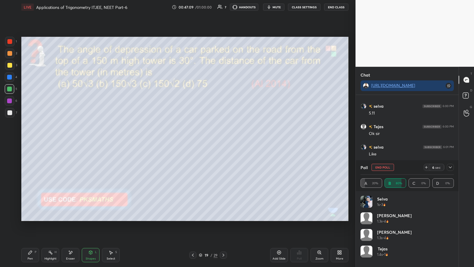
click at [9, 52] on div at bounding box center [9, 53] width 5 height 5
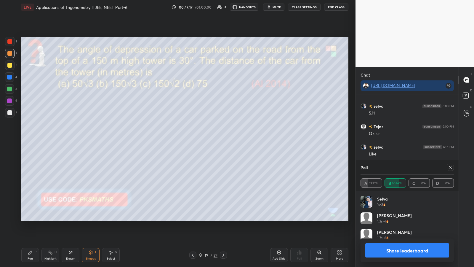
click at [88, 139] on div "Shapes L" at bounding box center [91, 255] width 18 height 14
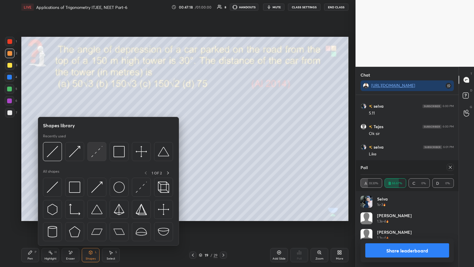
click at [100, 139] on img at bounding box center [96, 151] width 11 height 11
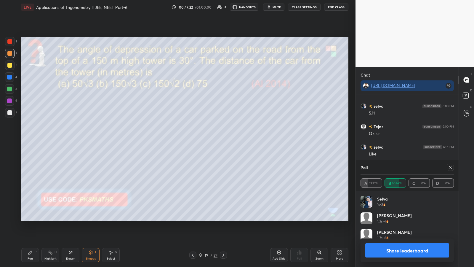
click at [31, 139] on icon at bounding box center [30, 252] width 4 height 4
click at [3, 110] on div "1 2 3 4 5 6 7 C X Z E E Erase all H H" at bounding box center [9, 129] width 19 height 184
click at [212, 139] on div "Share leaderboard" at bounding box center [406, 250] width 93 height 24
click at [212, 139] on button "Share leaderboard" at bounding box center [407, 250] width 84 height 14
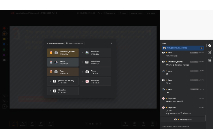
scroll to position [1270, 0]
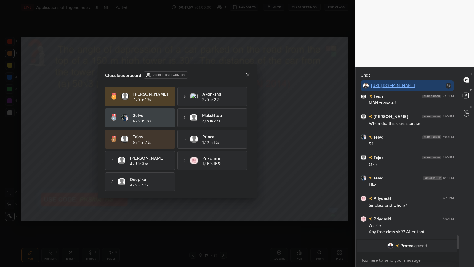
click at [212, 75] on icon at bounding box center [248, 74] width 5 height 5
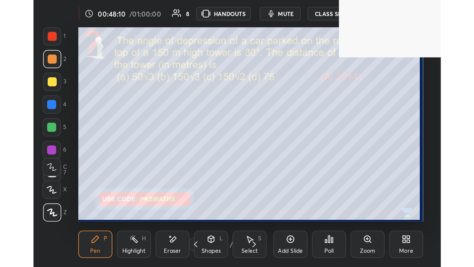
scroll to position [101, 189]
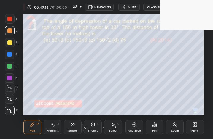
click at [195, 126] on icon at bounding box center [195, 125] width 1 height 1
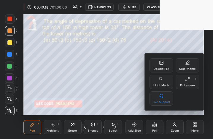
click at [189, 79] on icon at bounding box center [187, 79] width 5 height 5
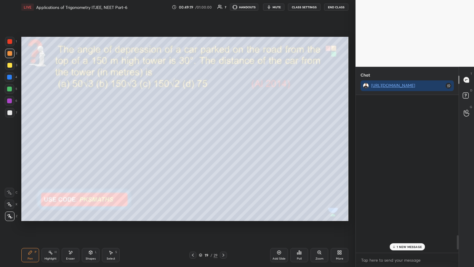
scroll to position [29389, 29286]
type textarea "x"
paste textarea "[URL][DOMAIN_NAME]"
type textarea "[URL][DOMAIN_NAME]"
type textarea "x"
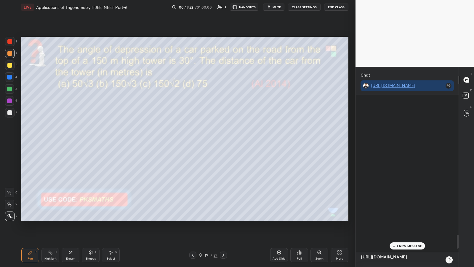
scroll to position [170, 101]
type textarea "[URL][DOMAIN_NAME]"
click at [212, 139] on icon at bounding box center [449, 259] width 5 height 5
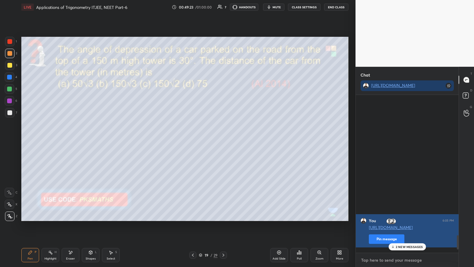
scroll to position [156, 101]
click at [212, 139] on button "Pin message" at bounding box center [387, 238] width 36 height 9
type textarea "x"
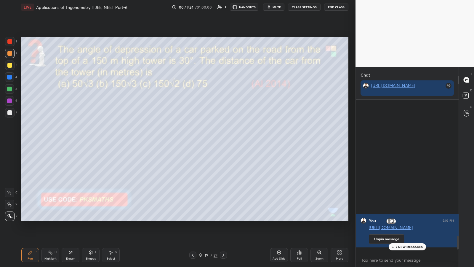
scroll to position [165, 101]
click at [212, 81] on icon at bounding box center [466, 79] width 5 height 5
click at [8, 52] on div at bounding box center [9, 53] width 5 height 5
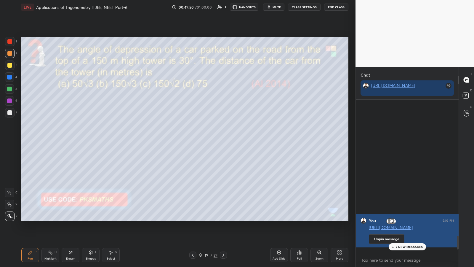
click at [212, 139] on p "2 NEW MESSAGES" at bounding box center [409, 247] width 27 height 4
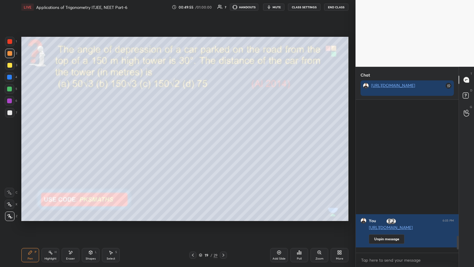
click at [212, 84] on rect at bounding box center [448, 86] width 6 height 6
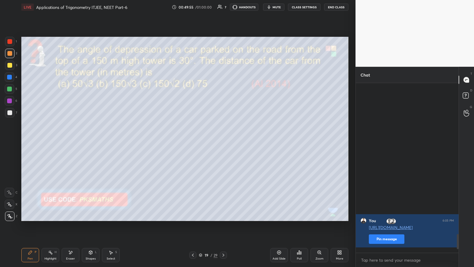
scroll to position [182, 101]
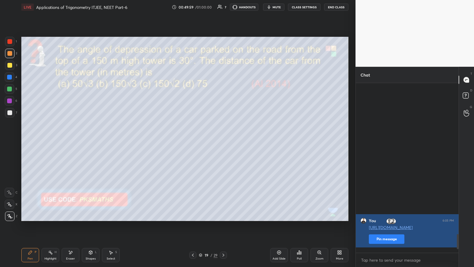
click at [212, 139] on button "Pin message" at bounding box center [387, 238] width 36 height 9
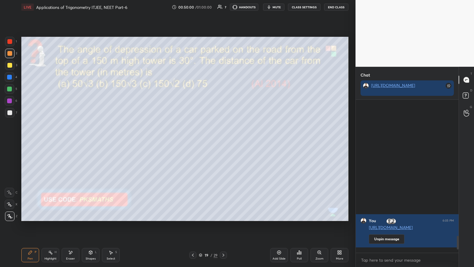
click at [212, 139] on button "Unpin message" at bounding box center [387, 238] width 36 height 9
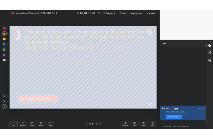
scroll to position [182, 101]
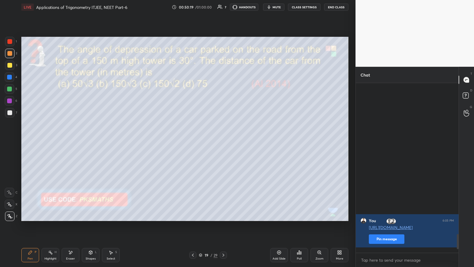
click at [212, 139] on icon at bounding box center [223, 254] width 5 height 5
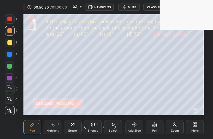
scroll to position [101, 189]
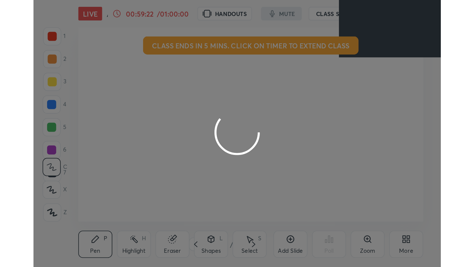
scroll to position [101, 189]
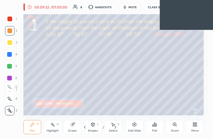
click at [196, 125] on icon at bounding box center [195, 125] width 1 height 1
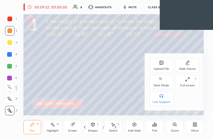
click at [187, 86] on div "Full screen" at bounding box center [187, 85] width 15 height 3
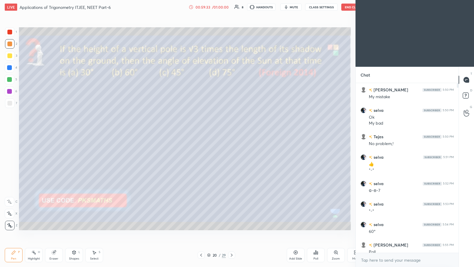
scroll to position [29389, 29285]
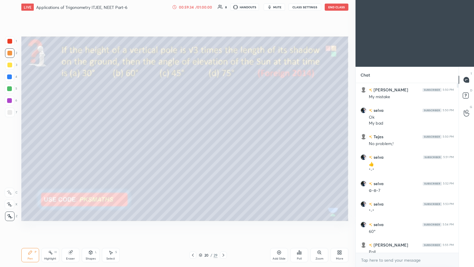
click at [212, 139] on icon at bounding box center [338, 252] width 1 height 1
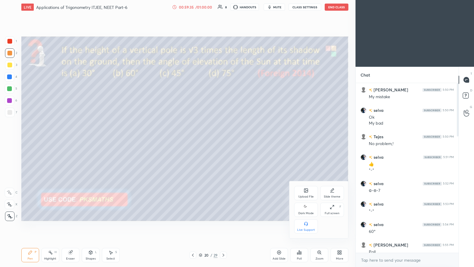
click at [212, 139] on icon at bounding box center [306, 206] width 5 height 7
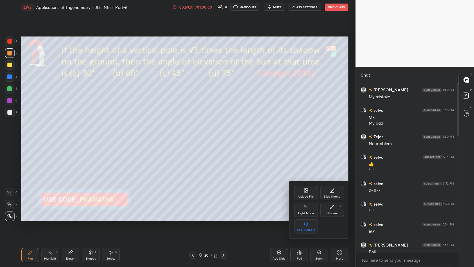
click at [212, 139] on div at bounding box center [237, 133] width 474 height 267
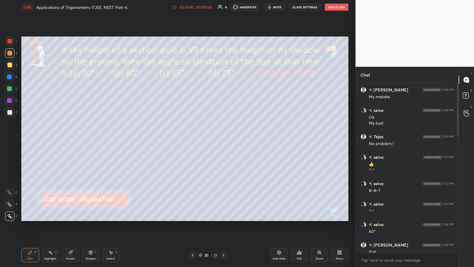
scroll to position [155, 101]
click at [212, 139] on div "Add Slide Poll Zoom More" at bounding box center [309, 254] width 78 height 33
click at [212, 139] on icon at bounding box center [299, 252] width 5 height 5
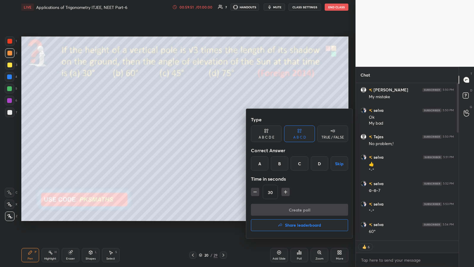
click at [212, 132] on div "A B C D" at bounding box center [299, 133] width 31 height 17
click at [212, 135] on div "A B C D" at bounding box center [299, 137] width 13 height 4
click at [212, 139] on div "B" at bounding box center [279, 163] width 17 height 14
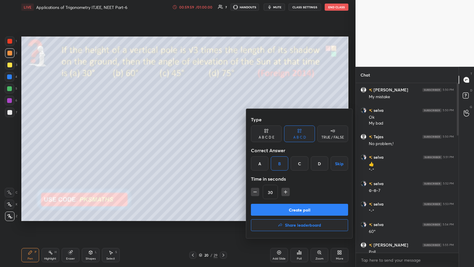
click at [212, 139] on button "Create poll" at bounding box center [299, 209] width 97 height 12
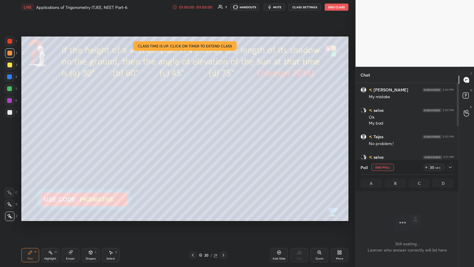
scroll to position [151, 101]
click at [199, 6] on div "/ 01:00:00" at bounding box center [204, 7] width 18 height 4
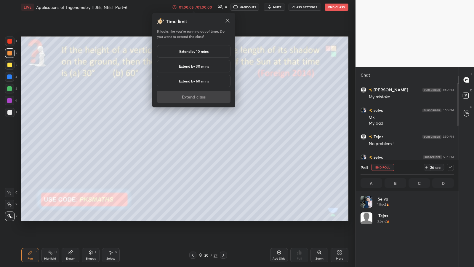
click at [199, 51] on h5 "Extend by 10 mins" at bounding box center [193, 51] width 29 height 5
click at [197, 97] on button "Extend class" at bounding box center [193, 97] width 73 height 12
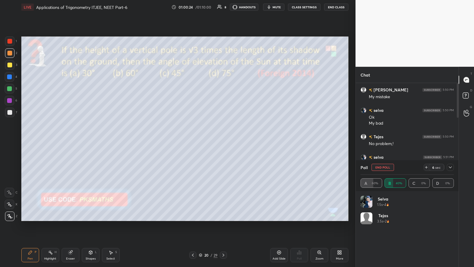
click at [91, 139] on icon at bounding box center [90, 251] width 3 height 1
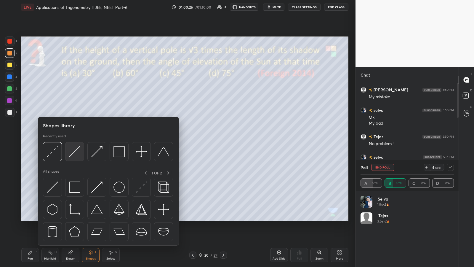
click at [76, 139] on img at bounding box center [74, 151] width 11 height 11
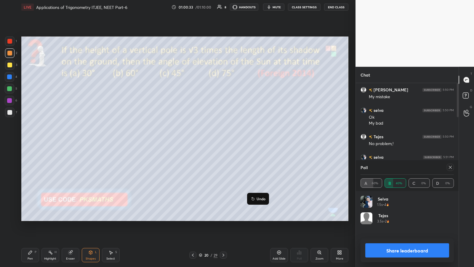
click at [212, 139] on p "Undo" at bounding box center [260, 198] width 9 height 5
click at [212, 139] on p "Undo" at bounding box center [302, 181] width 9 height 5
click at [5, 114] on div at bounding box center [9, 112] width 9 height 9
click at [9, 51] on div at bounding box center [9, 53] width 5 height 5
click at [29, 139] on div "Pen P" at bounding box center [30, 255] width 18 height 14
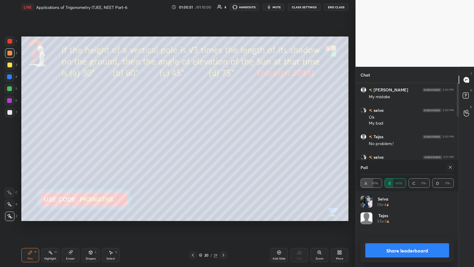
click at [7, 113] on div at bounding box center [9, 112] width 9 height 9
click at [10, 86] on div at bounding box center [9, 88] width 5 height 5
click at [212, 139] on button "Share leaderboard" at bounding box center [407, 250] width 84 height 14
type textarea "x"
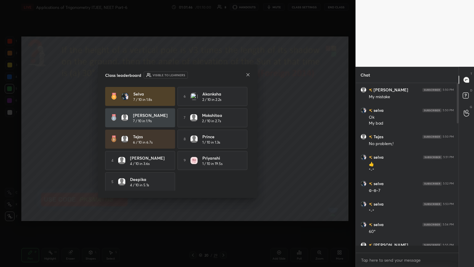
scroll to position [182, 101]
click at [212, 75] on icon at bounding box center [248, 74] width 5 height 5
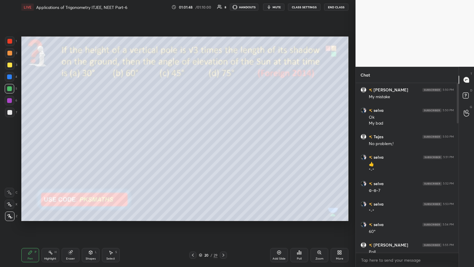
click at [212, 139] on icon at bounding box center [299, 252] width 1 height 4
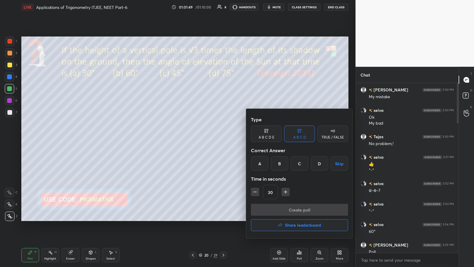
click at [212, 134] on div "TRUE / FALSE" at bounding box center [332, 133] width 31 height 17
click at [212, 139] on div "True" at bounding box center [266, 163] width 31 height 14
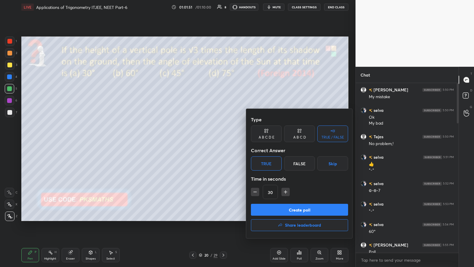
click at [212, 139] on icon "button" at bounding box center [255, 192] width 6 height 6
type input "15"
click at [212, 139] on button "Create poll" at bounding box center [299, 209] width 97 height 12
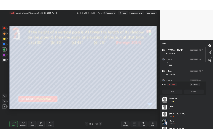
scroll to position [69, 92]
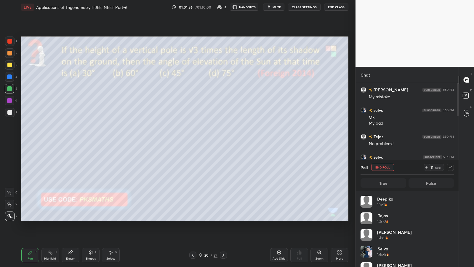
click at [212, 139] on div "More" at bounding box center [340, 255] width 18 height 14
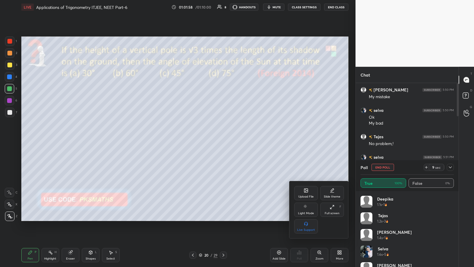
click at [212, 139] on icon at bounding box center [305, 191] width 3 height 2
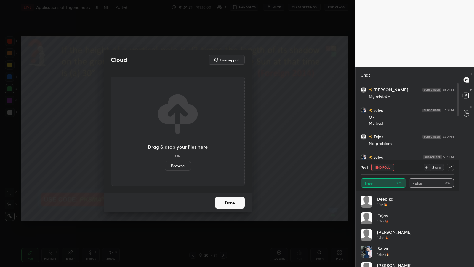
click at [179, 139] on label "Browse" at bounding box center [178, 165] width 26 height 9
click at [165, 139] on input "Browse" at bounding box center [165, 165] width 0 height 9
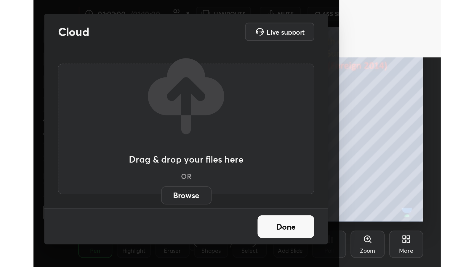
scroll to position [101, 189]
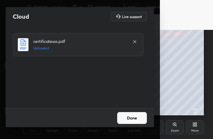
click at [132, 116] on button "Done" at bounding box center [132, 118] width 30 height 12
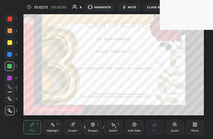
click at [194, 124] on icon at bounding box center [193, 123] width 1 height 1
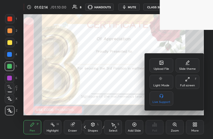
click at [190, 78] on div "Full screen F" at bounding box center [187, 82] width 24 height 14
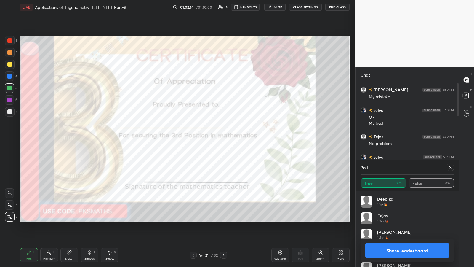
scroll to position [29389, 29286]
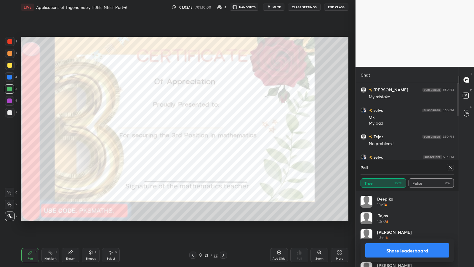
click at [212, 139] on button "Share leaderboard" at bounding box center [407, 250] width 84 height 14
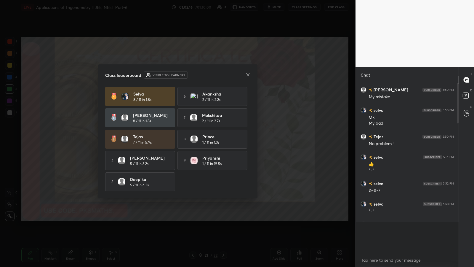
scroll to position [0, 0]
click at [212, 73] on icon at bounding box center [248, 74] width 5 height 5
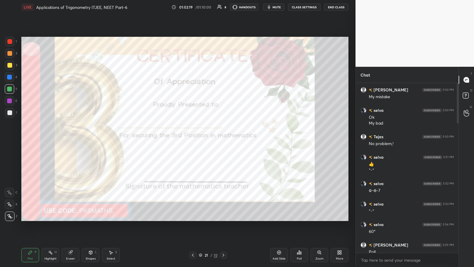
click at [212, 139] on div "Poll" at bounding box center [299, 255] width 18 height 14
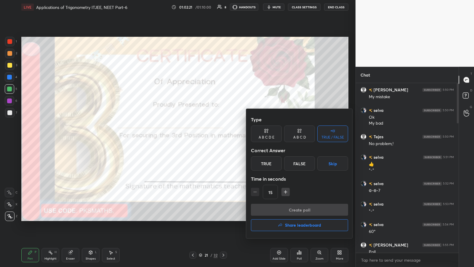
click at [212, 137] on div "A B C D" at bounding box center [299, 137] width 13 height 4
click at [212, 139] on div "A" at bounding box center [259, 163] width 17 height 14
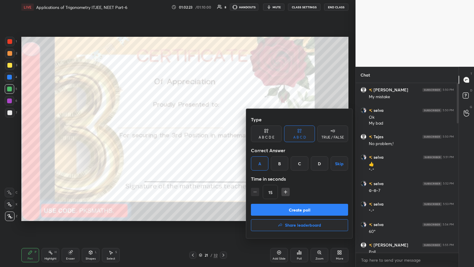
click at [212, 139] on button "Create poll" at bounding box center [299, 209] width 97 height 12
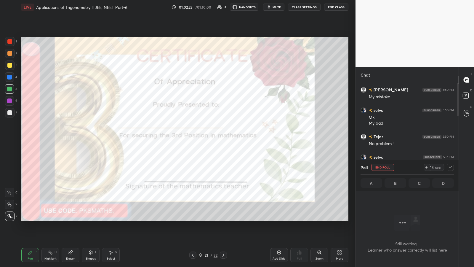
click at [8, 89] on div at bounding box center [9, 88] width 5 height 5
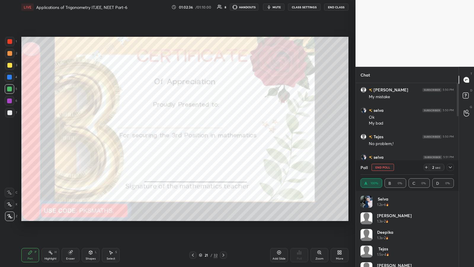
click at [212, 139] on icon at bounding box center [223, 254] width 5 height 5
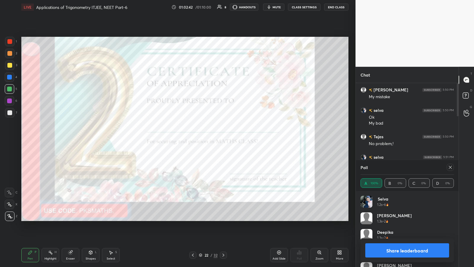
click at [212, 139] on icon at bounding box center [223, 254] width 5 height 5
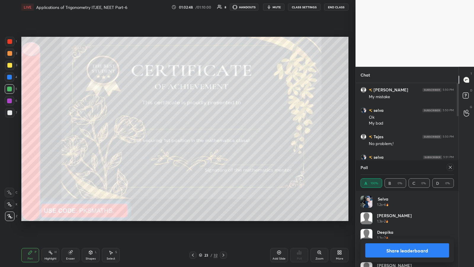
click at [212, 139] on button "Share leaderboard" at bounding box center [407, 250] width 84 height 14
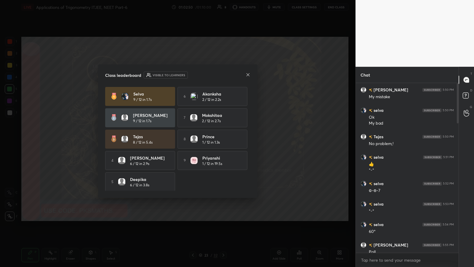
click at [212, 74] on icon at bounding box center [248, 74] width 5 height 5
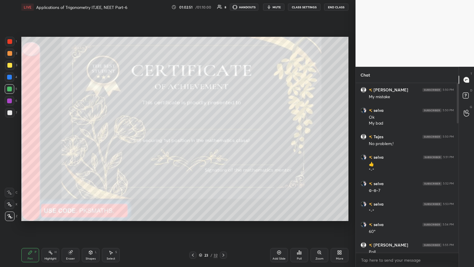
click at [192, 139] on icon at bounding box center [192, 254] width 5 height 5
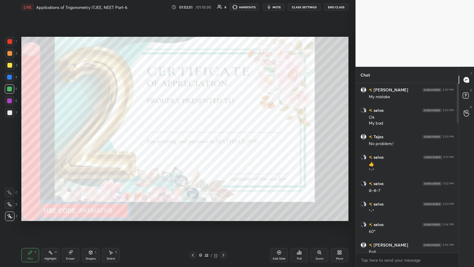
click at [193, 139] on icon at bounding box center [192, 254] width 5 height 5
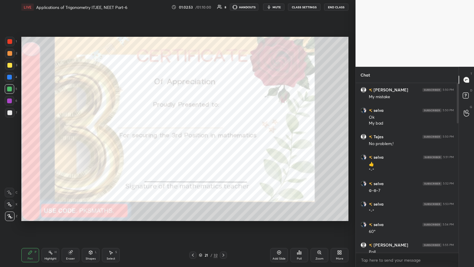
click at [9, 52] on div at bounding box center [9, 53] width 5 height 5
click at [9, 40] on div at bounding box center [9, 41] width 5 height 5
click at [212, 139] on icon at bounding box center [299, 252] width 5 height 5
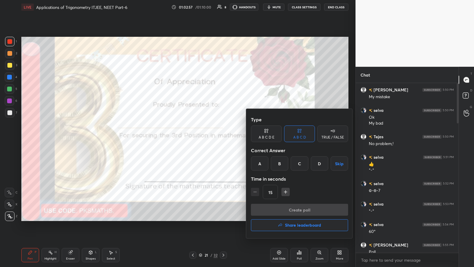
click at [212, 139] on button "Share leaderboard" at bounding box center [299, 225] width 97 height 12
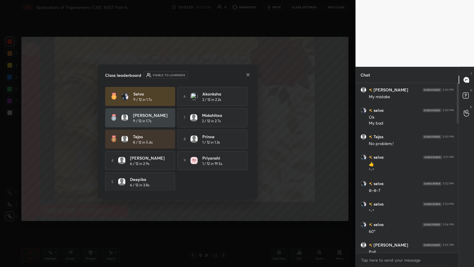
click at [212, 76] on icon at bounding box center [248, 74] width 5 height 5
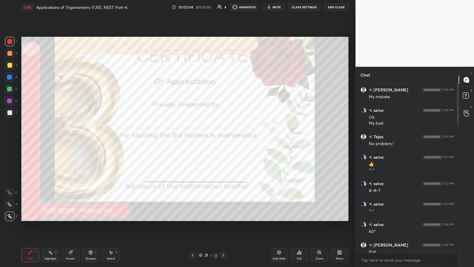
click at [212, 139] on icon at bounding box center [223, 254] width 5 height 5
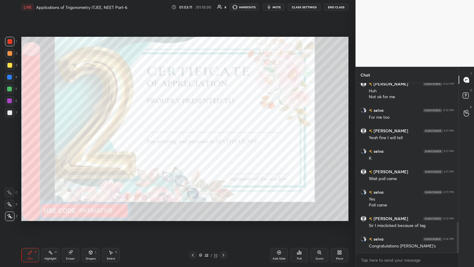
click at [212, 139] on div "Poll" at bounding box center [299, 255] width 18 height 14
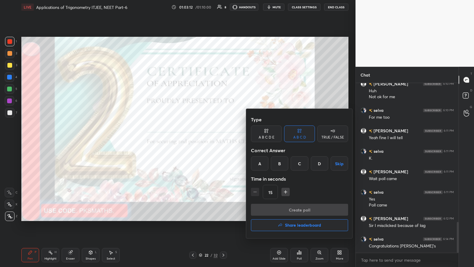
click at [212, 139] on h4 "Share leaderboard" at bounding box center [303, 225] width 36 height 4
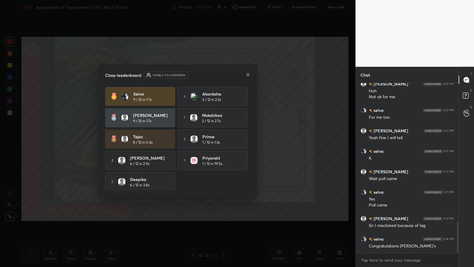
click at [212, 75] on icon at bounding box center [247, 74] width 3 height 3
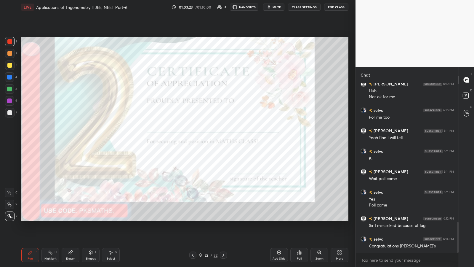
click at [212, 139] on div at bounding box center [223, 254] width 7 height 7
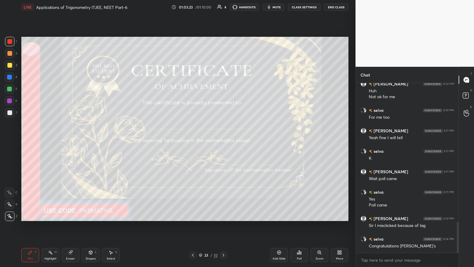
click at [212, 139] on div "Poll" at bounding box center [299, 255] width 18 height 14
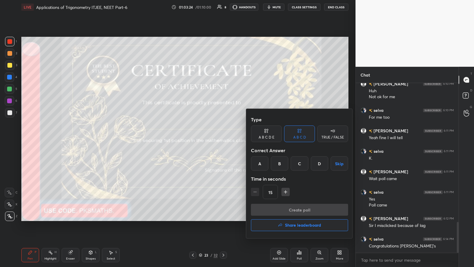
click at [212, 139] on h4 "Share leaderboard" at bounding box center [303, 225] width 36 height 4
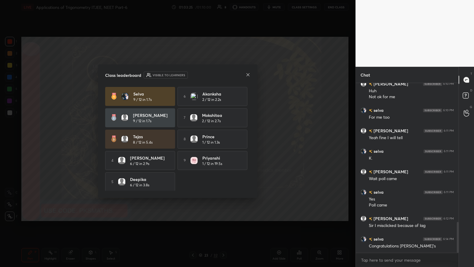
click at [212, 75] on icon at bounding box center [247, 74] width 3 height 3
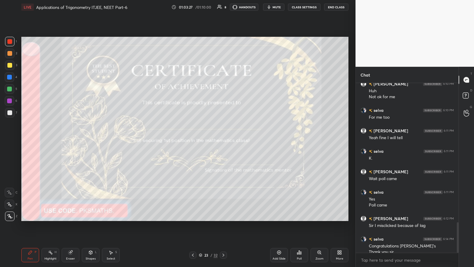
scroll to position [768, 0]
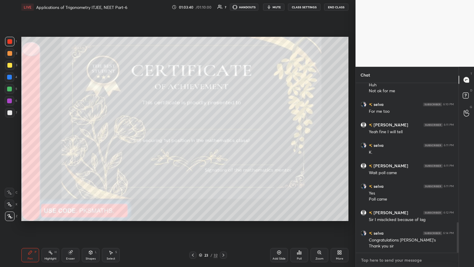
type textarea "x"
paste textarea "[URL][DOMAIN_NAME]"
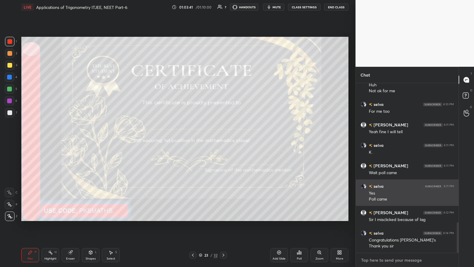
type textarea "[URL][DOMAIN_NAME]"
type textarea "x"
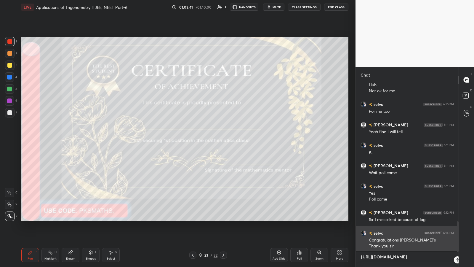
scroll to position [182, 101]
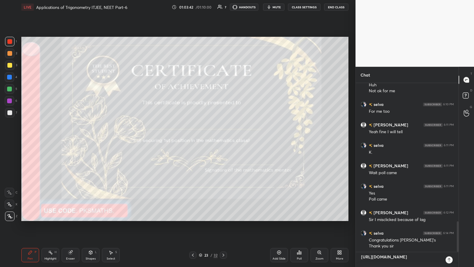
type textarea "[URL][DOMAIN_NAME]"
click at [212, 139] on icon at bounding box center [449, 259] width 5 height 5
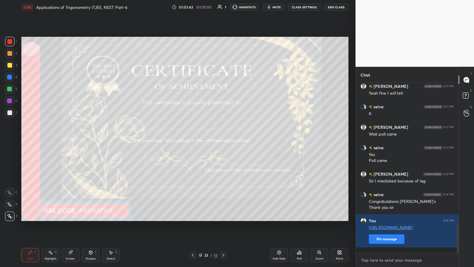
scroll to position [832, 0]
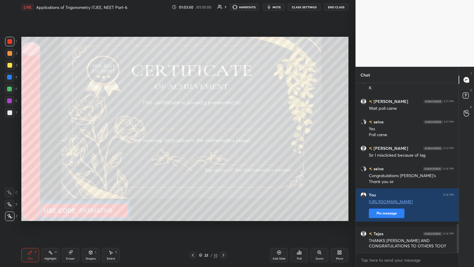
click at [212, 7] on button "End Class" at bounding box center [336, 7] width 24 height 7
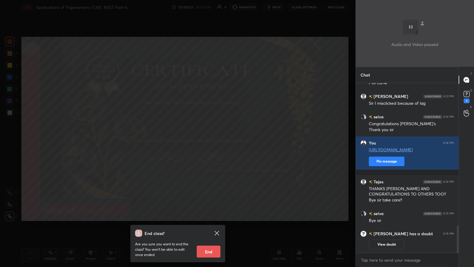
scroll to position [718, 0]
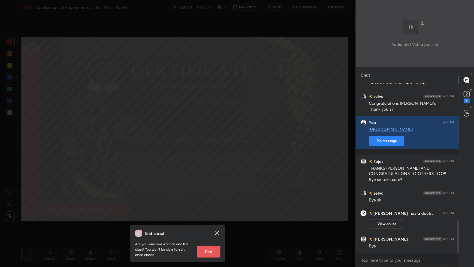
click at [212, 139] on icon at bounding box center [216, 232] width 7 height 7
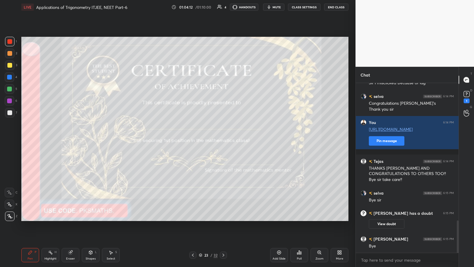
click at [212, 93] on icon at bounding box center [466, 93] width 9 height 9
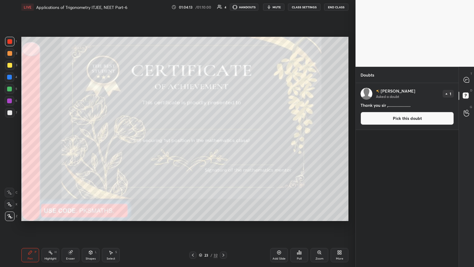
click at [212, 118] on button "Pick this doubt" at bounding box center [406, 118] width 93 height 13
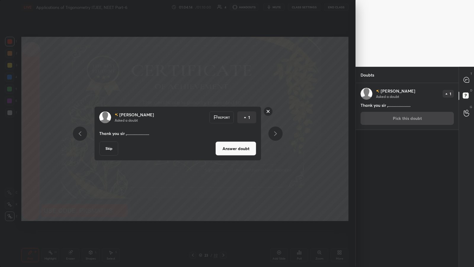
click at [212, 139] on button "Answer doubt" at bounding box center [235, 148] width 41 height 14
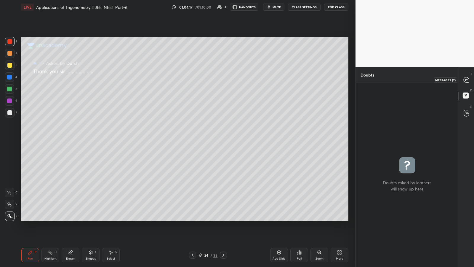
click at [212, 78] on icon at bounding box center [466, 79] width 5 height 5
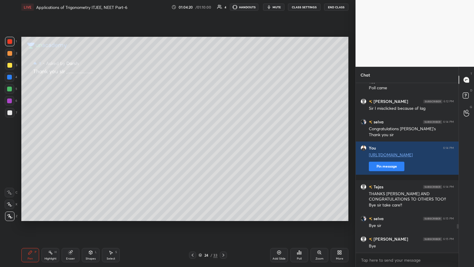
click at [212, 6] on button "End Class" at bounding box center [336, 7] width 24 height 7
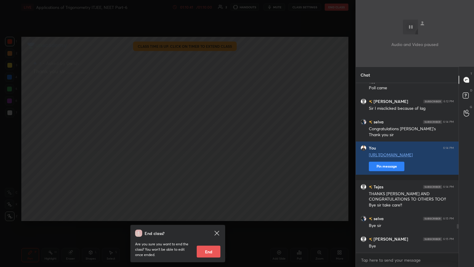
click at [206, 139] on button "End" at bounding box center [209, 251] width 24 height 12
type textarea "x"
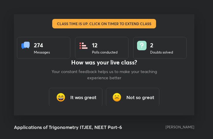
scroll to position [29516, 29410]
